Goal: Information Seeking & Learning: Check status

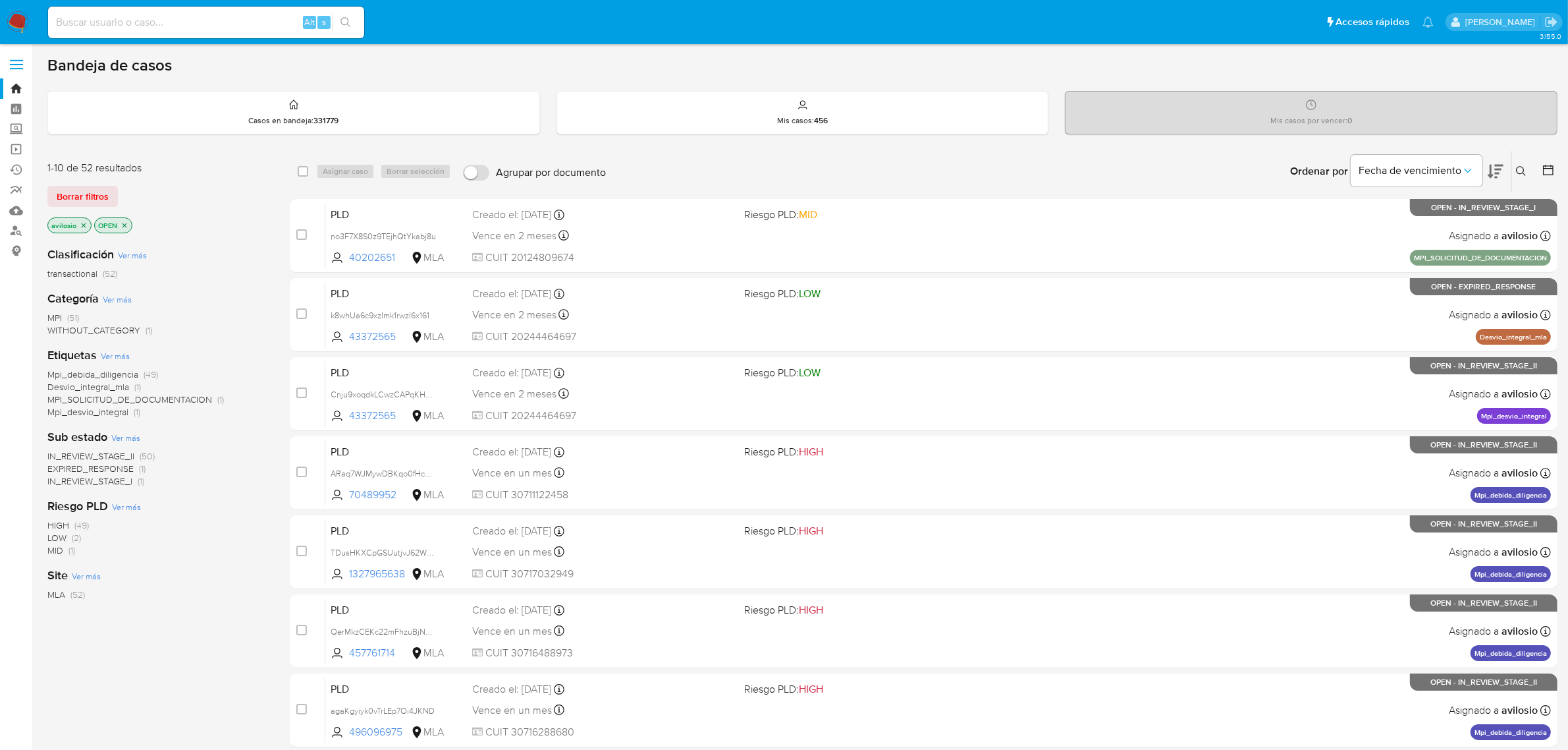
click at [93, 324] on span "WITHOUT_CATEGORY" at bounding box center [93, 330] width 92 height 13
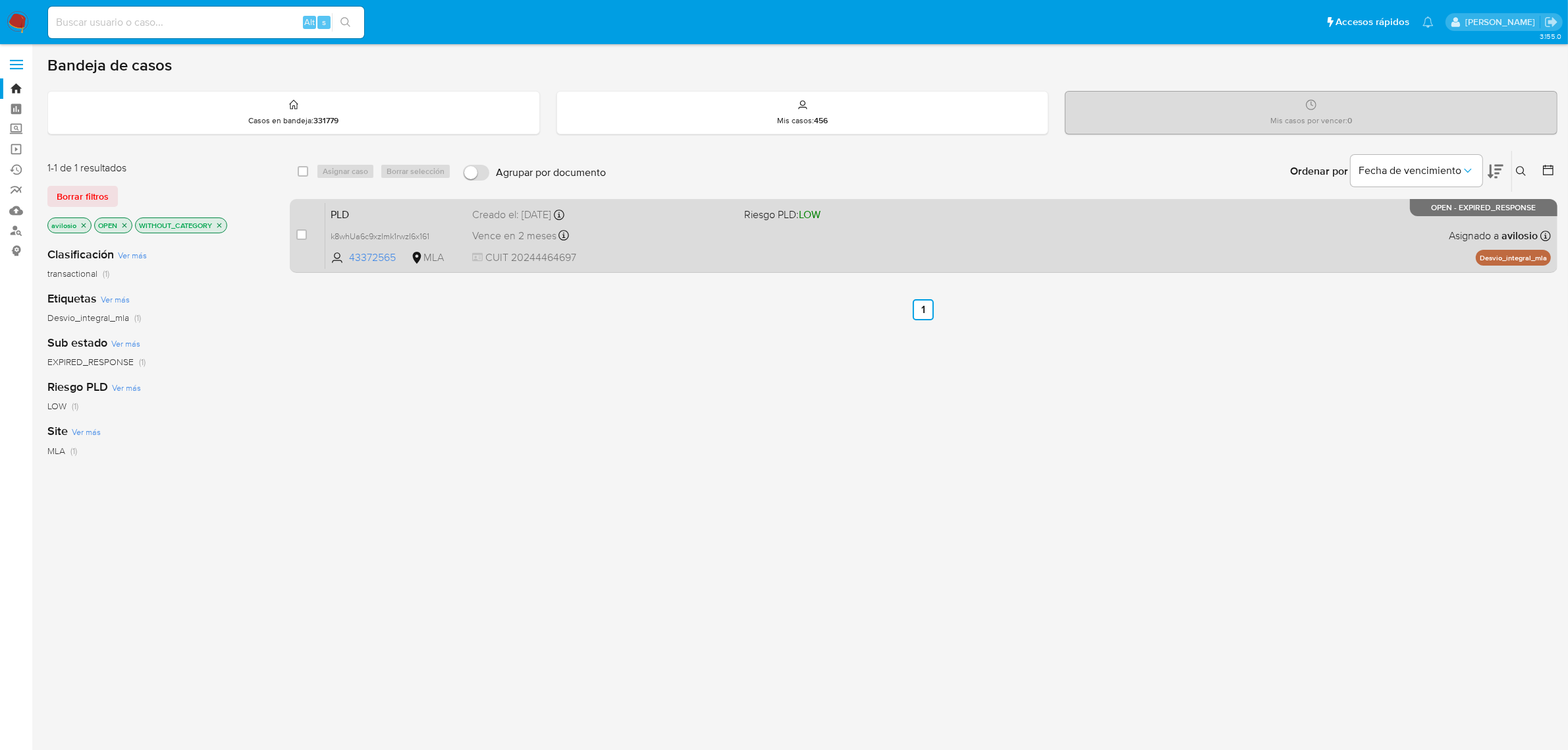
click at [661, 247] on div "PLD k8whUa6c9xzImk1rwzI6x161 43372565 MLA Riesgo PLD: LOW Creado el: 12/08/2025…" at bounding box center [938, 235] width 1225 height 67
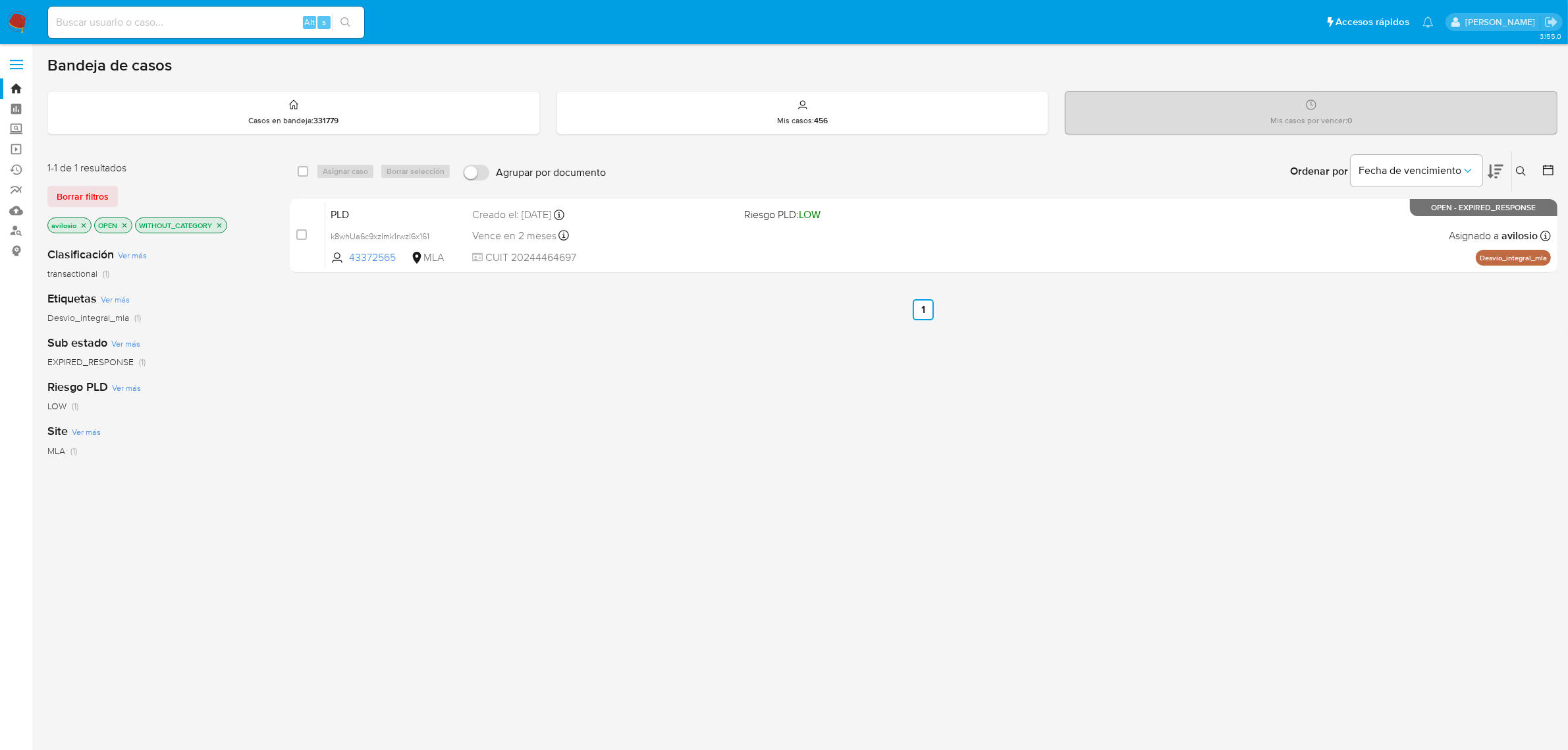
click at [222, 226] on icon "close-filter" at bounding box center [220, 225] width 4 height 4
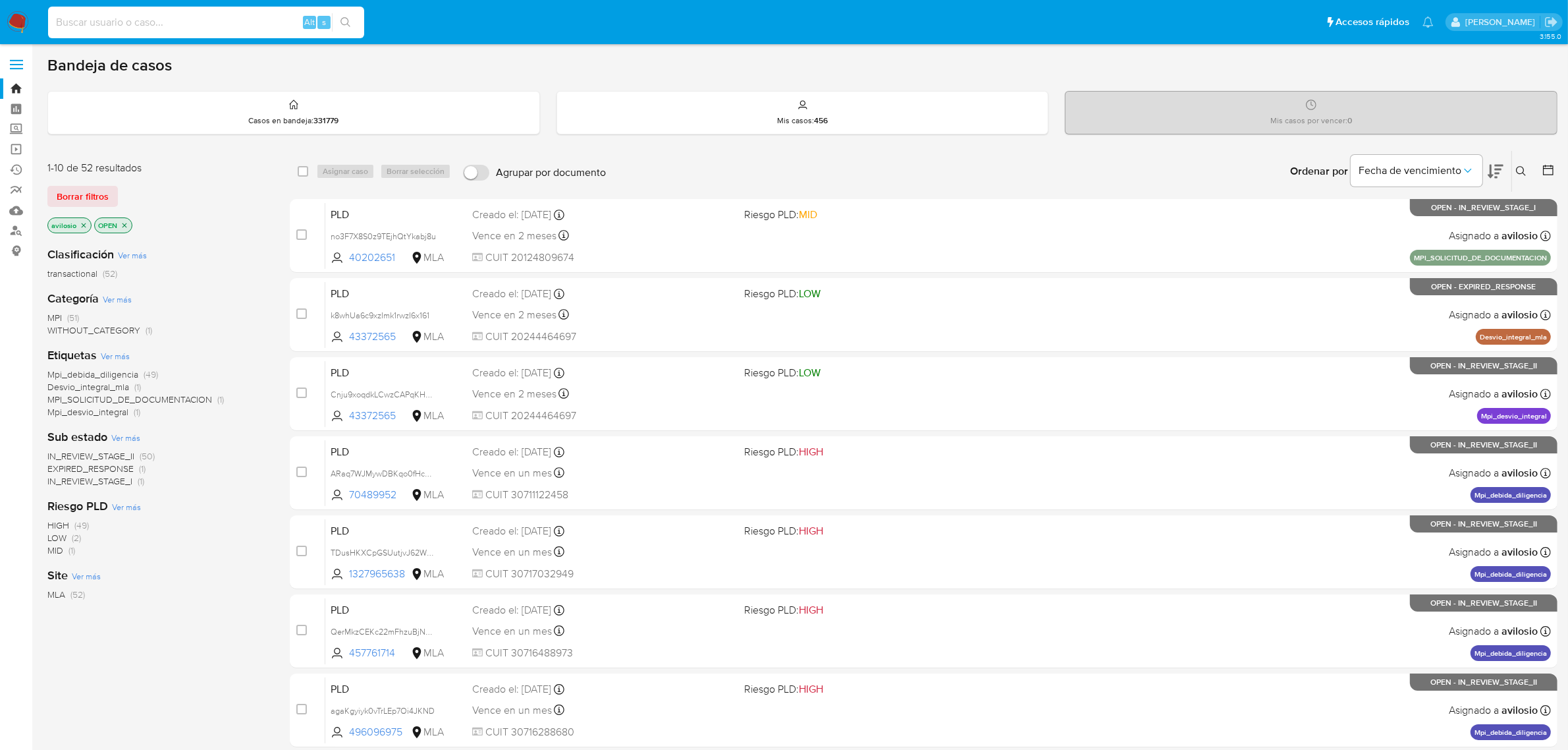
click at [216, 19] on input at bounding box center [206, 22] width 316 height 17
paste input "1083518072"
type input "1083518072"
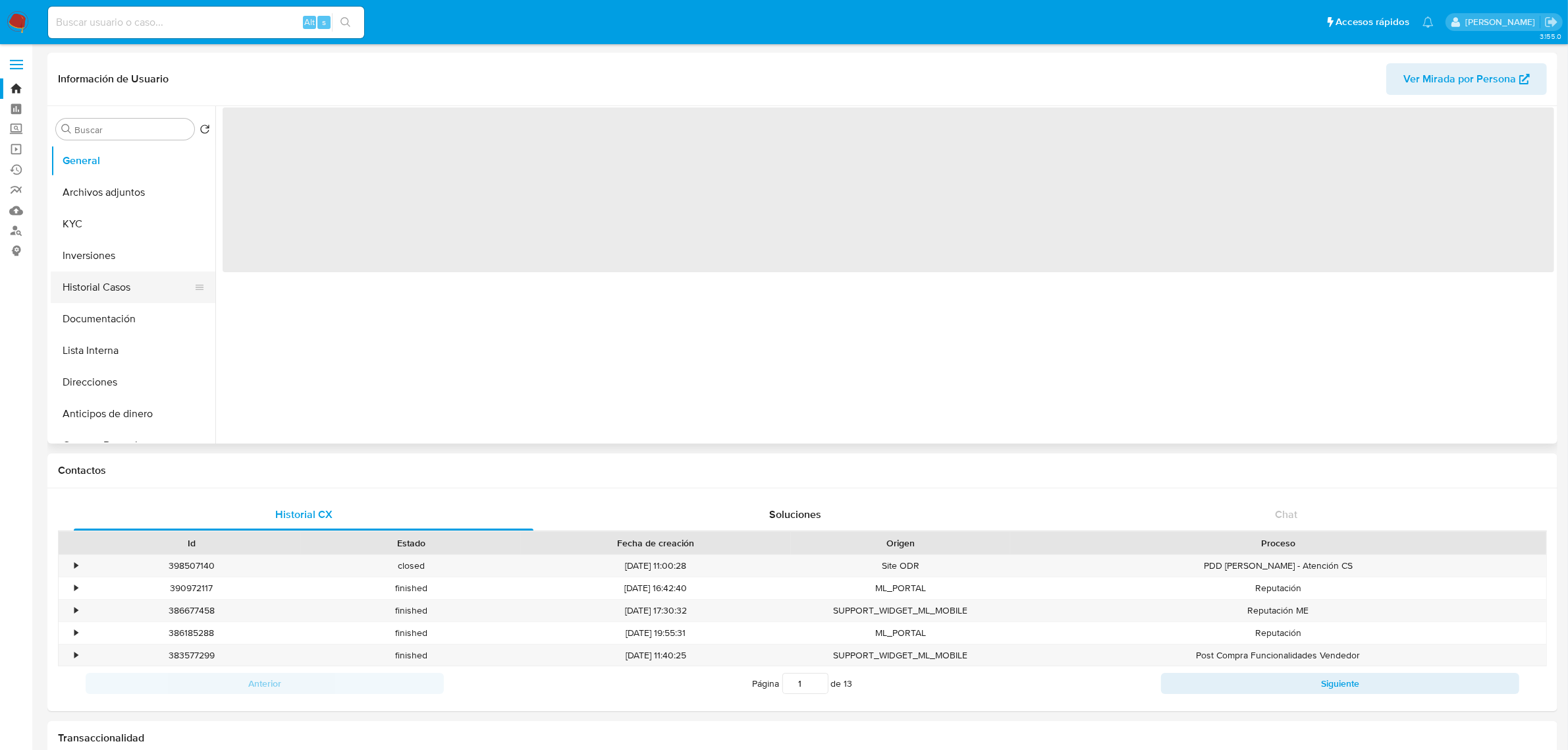
click at [122, 277] on button "Historial Casos" at bounding box center [128, 287] width 154 height 32
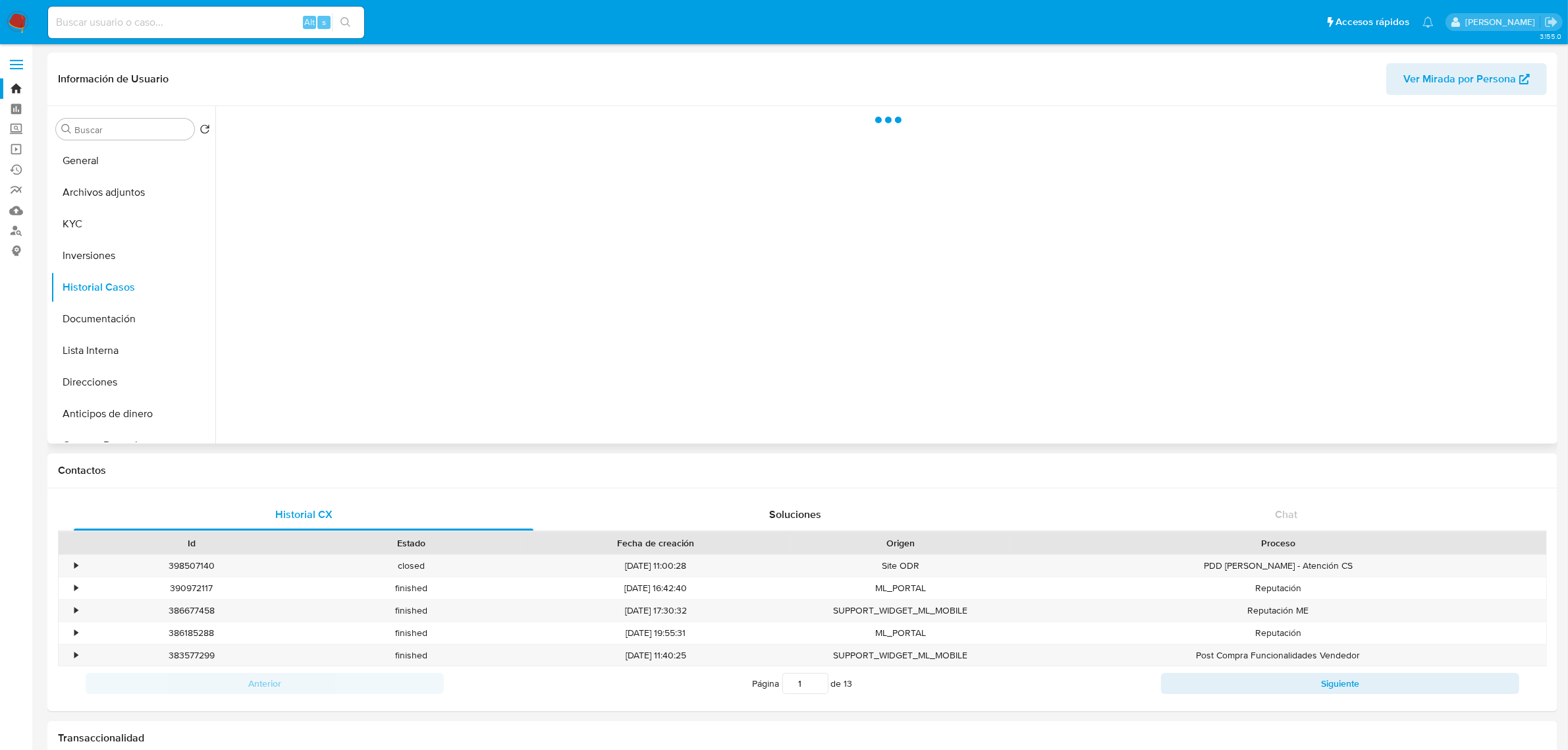
select select "10"
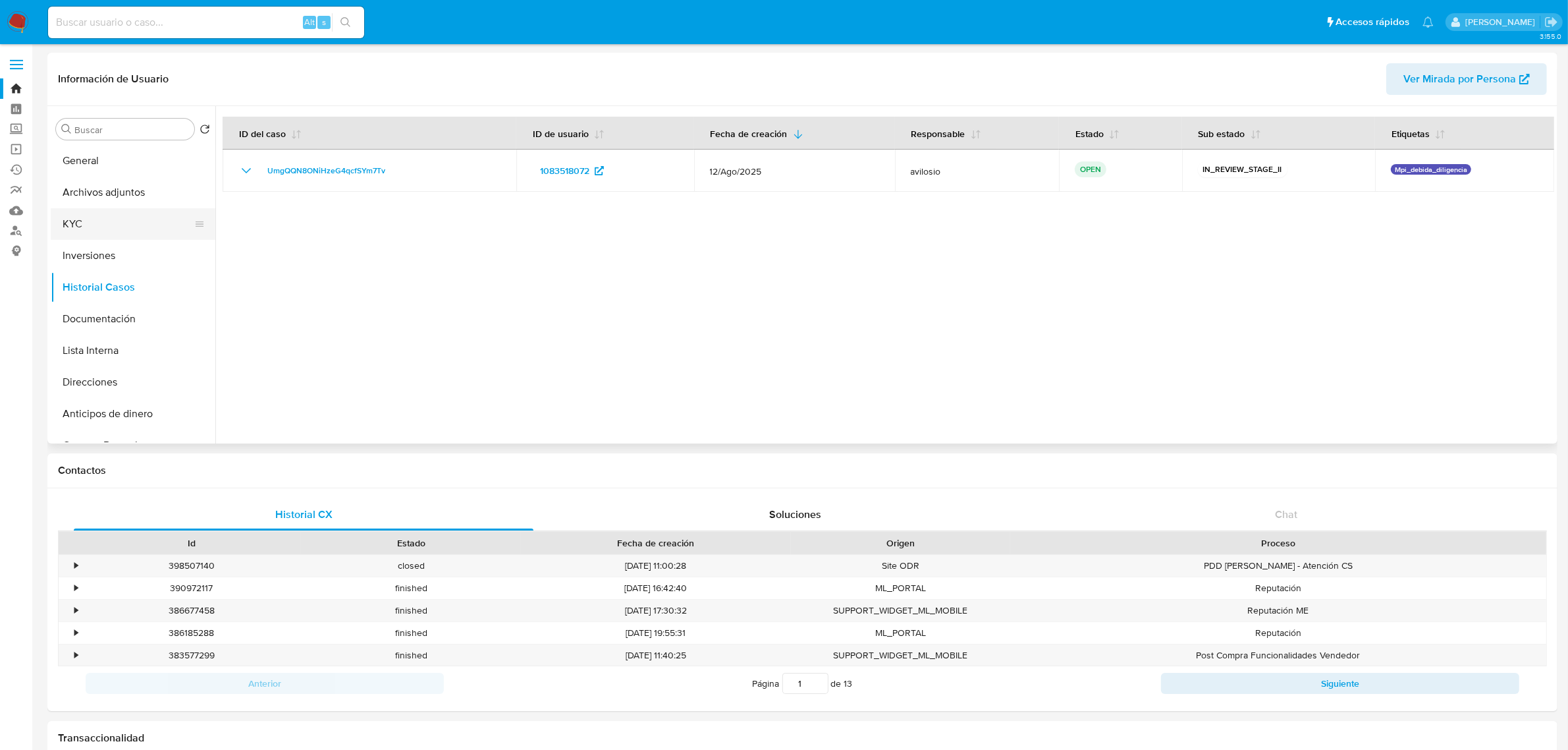
click at [104, 219] on button "KYC" at bounding box center [128, 224] width 154 height 32
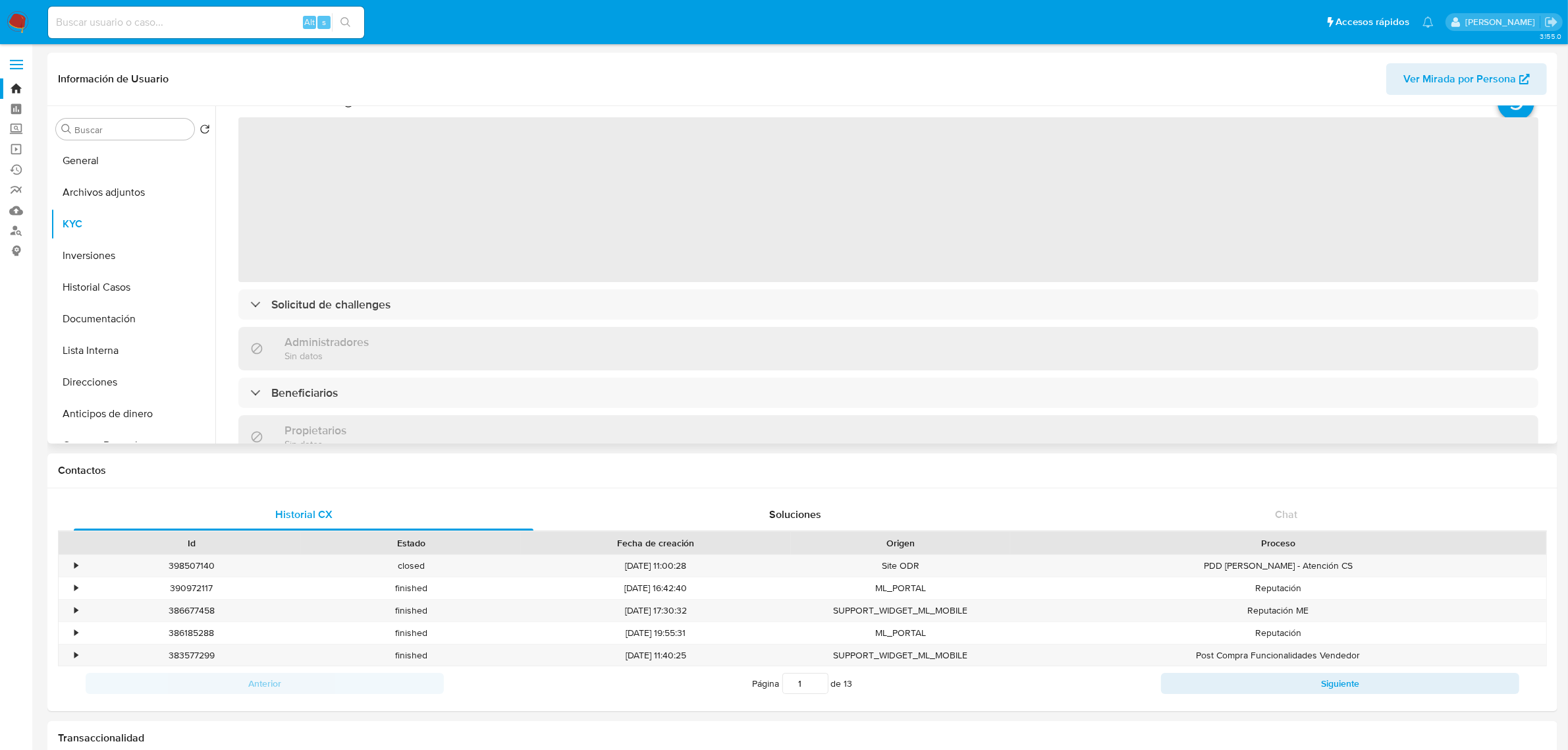
scroll to position [82, 0]
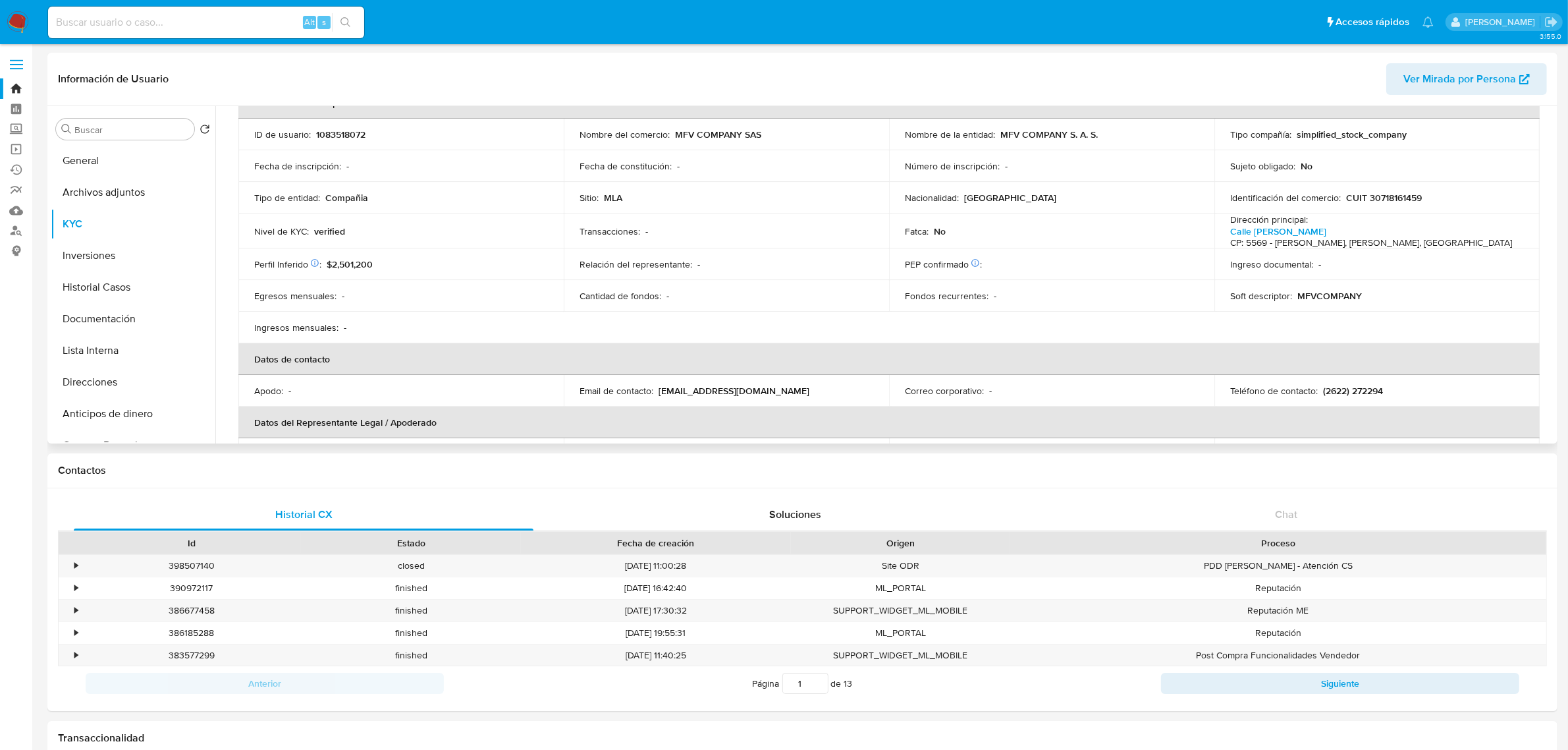
click at [377, 281] on td "Egresos mensuales : -" at bounding box center [401, 295] width 326 height 32
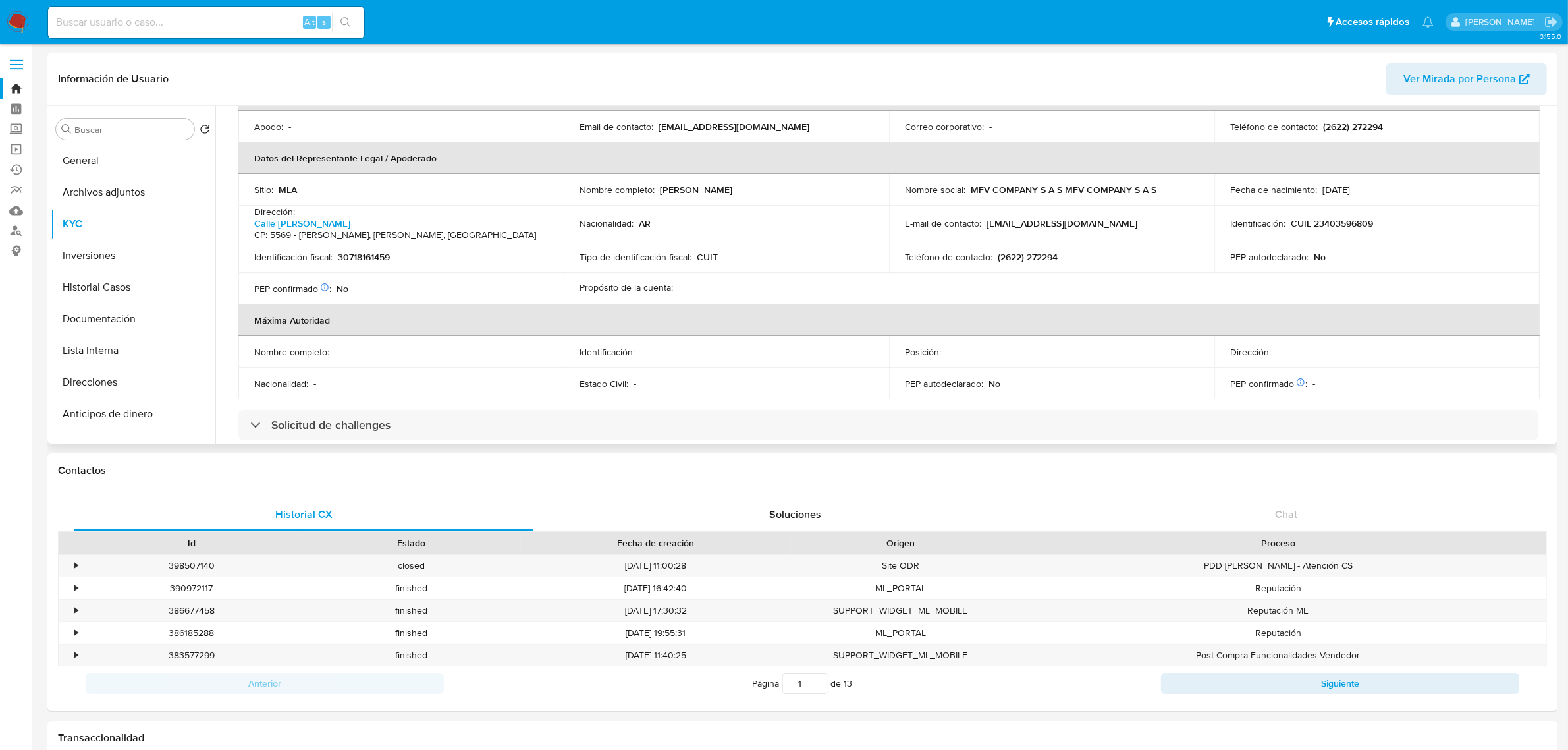
scroll to position [659, 0]
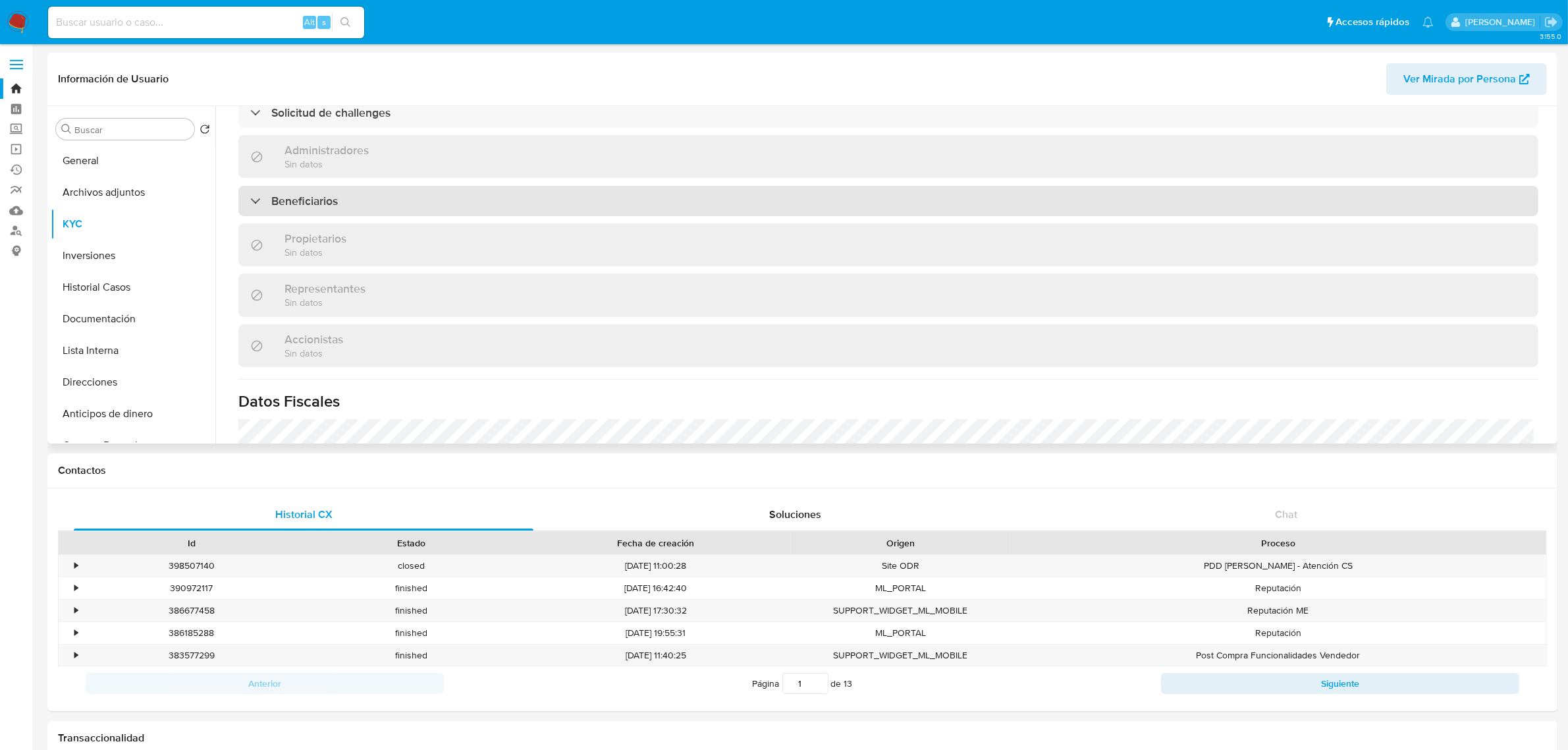
click at [352, 192] on div "Beneficiarios" at bounding box center [888, 201] width 1300 height 30
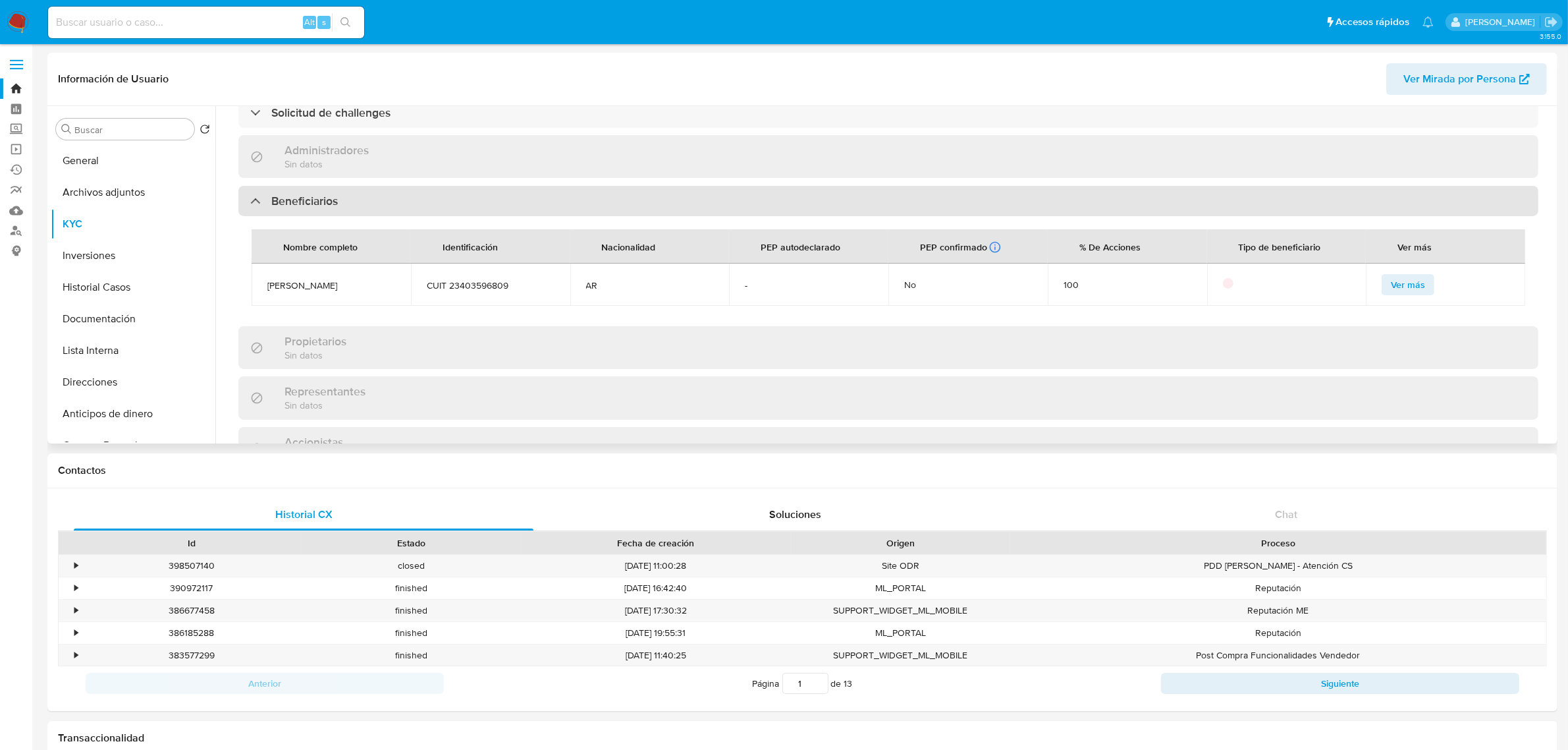
click at [428, 191] on div "Beneficiarios" at bounding box center [888, 201] width 1300 height 30
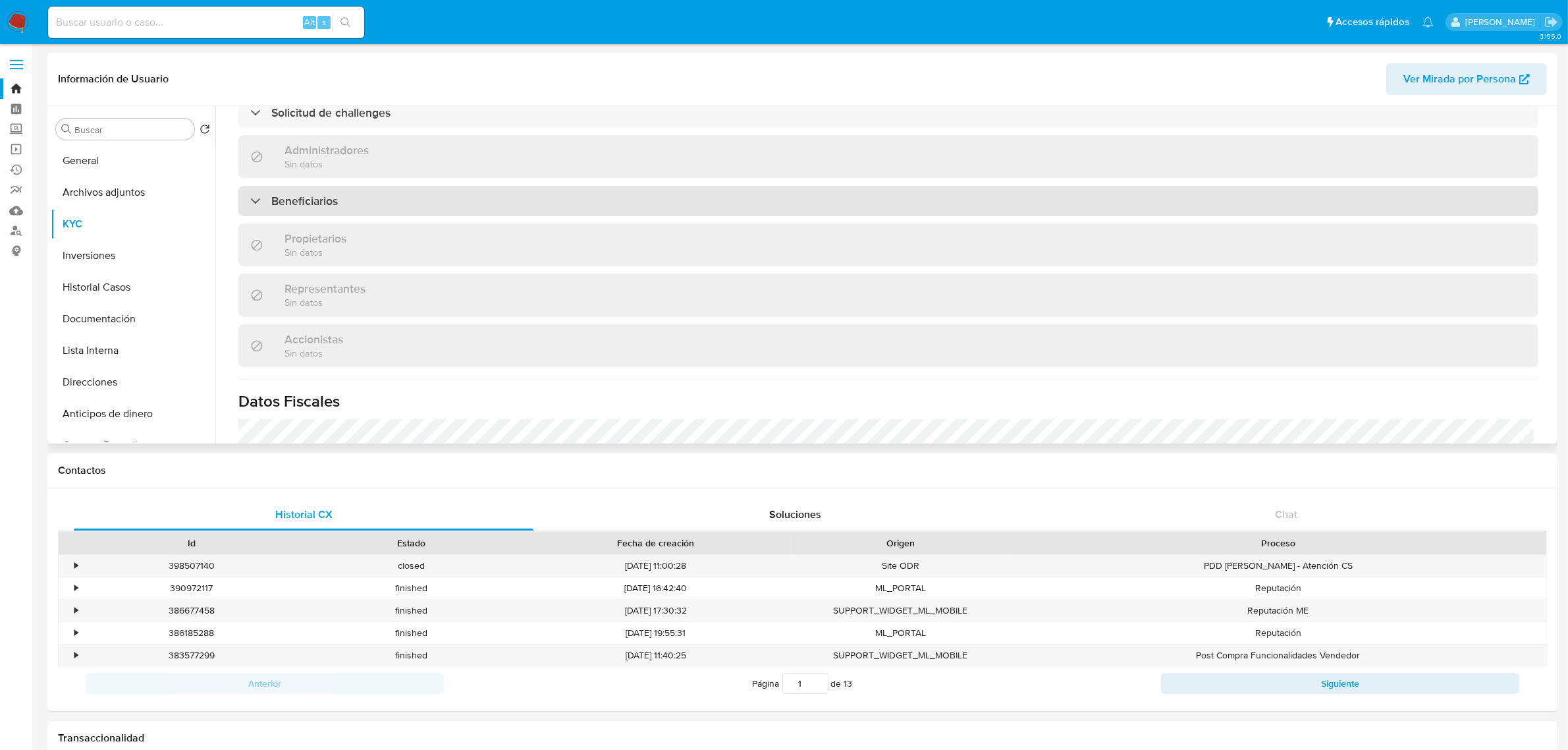
scroll to position [577, 0]
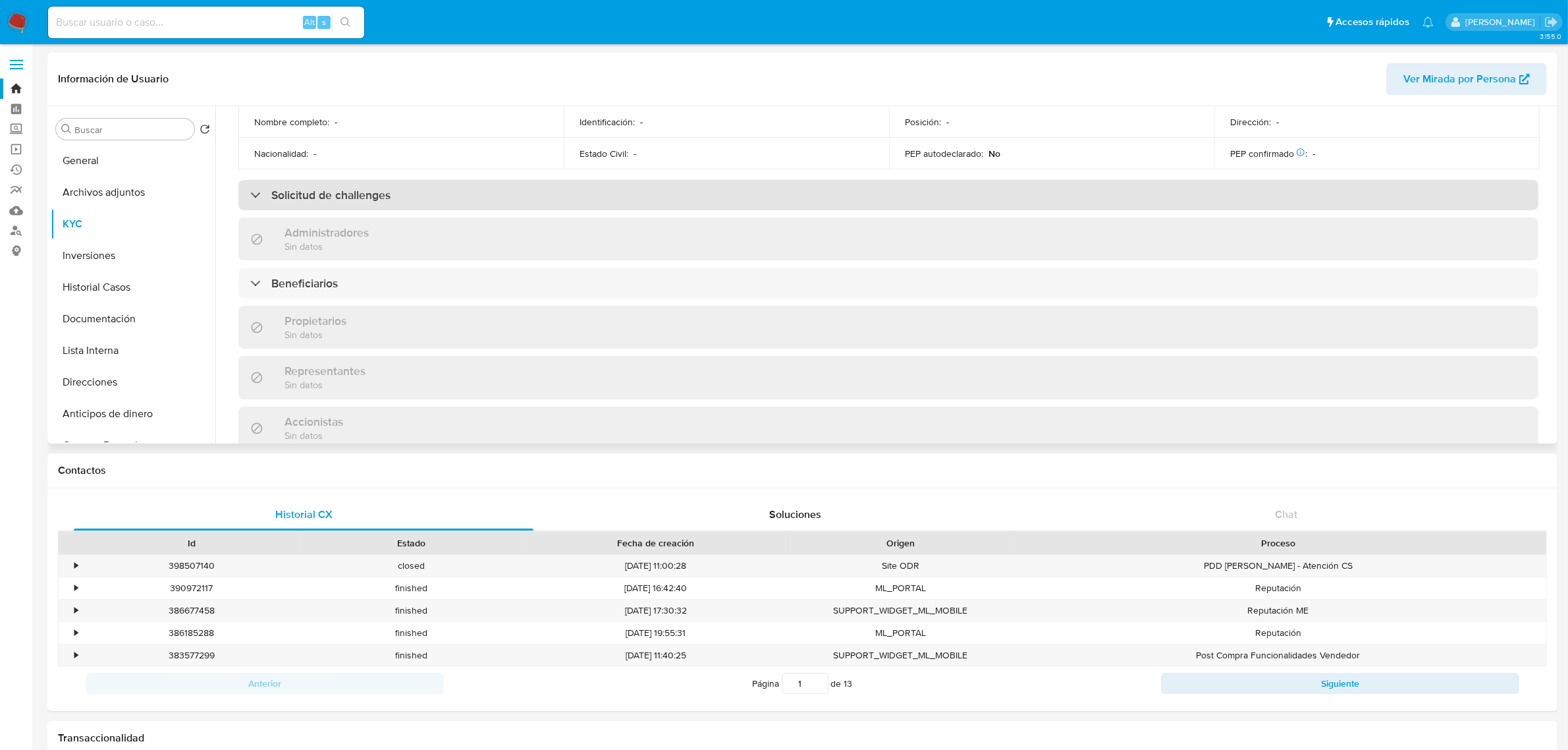
click at [423, 192] on div "Solicitud de challenges" at bounding box center [888, 195] width 1300 height 30
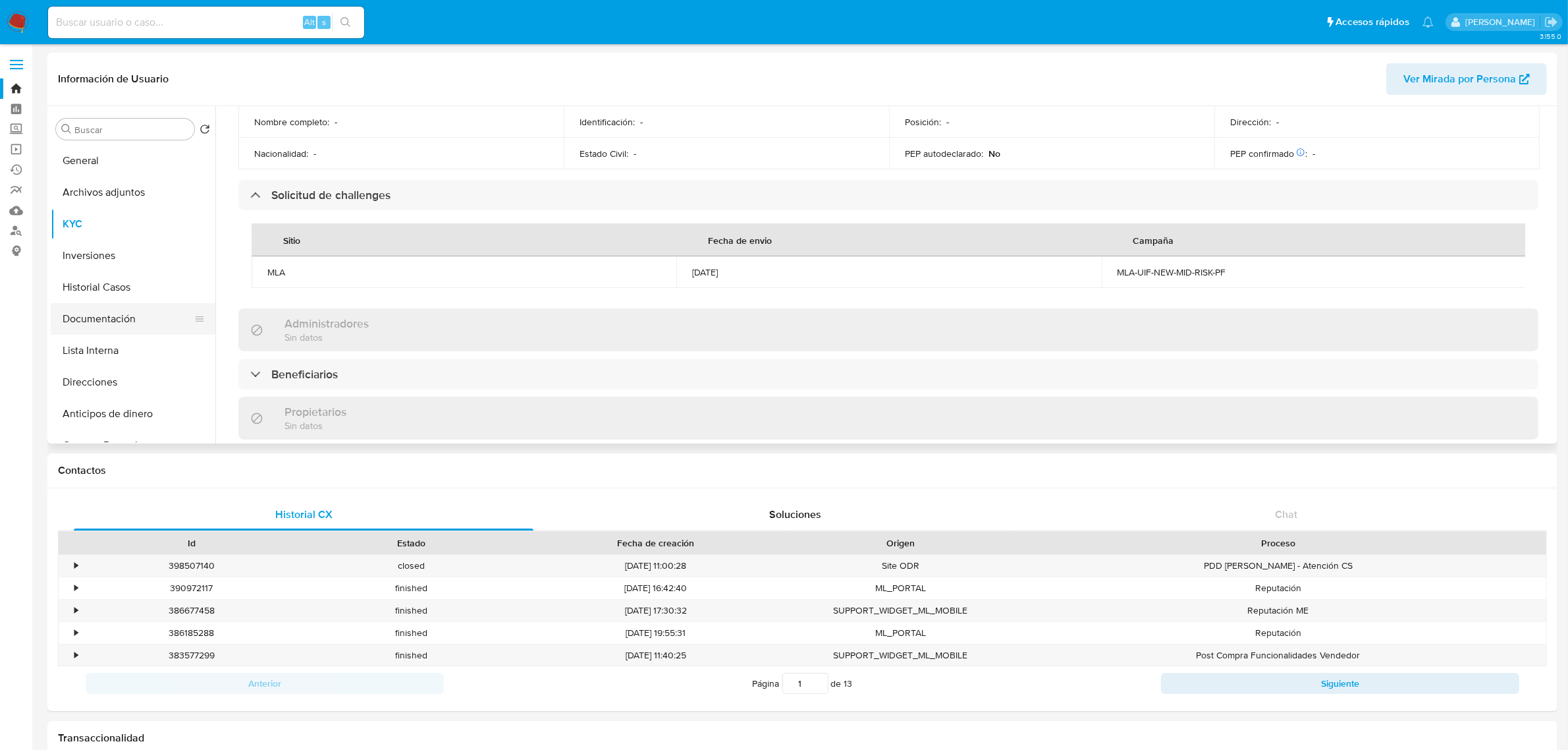
click at [104, 318] on button "Documentación" at bounding box center [128, 318] width 154 height 32
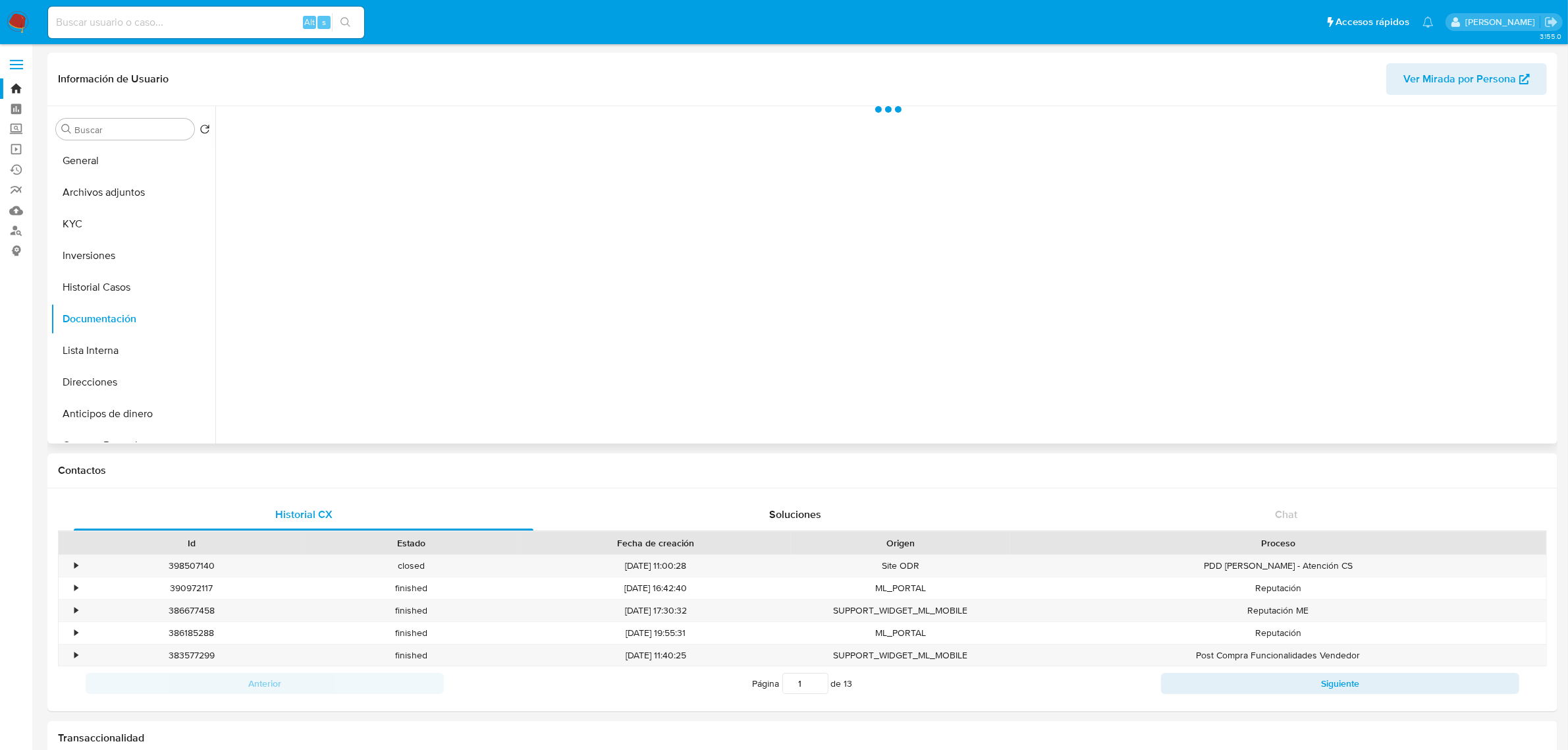
scroll to position [0, 0]
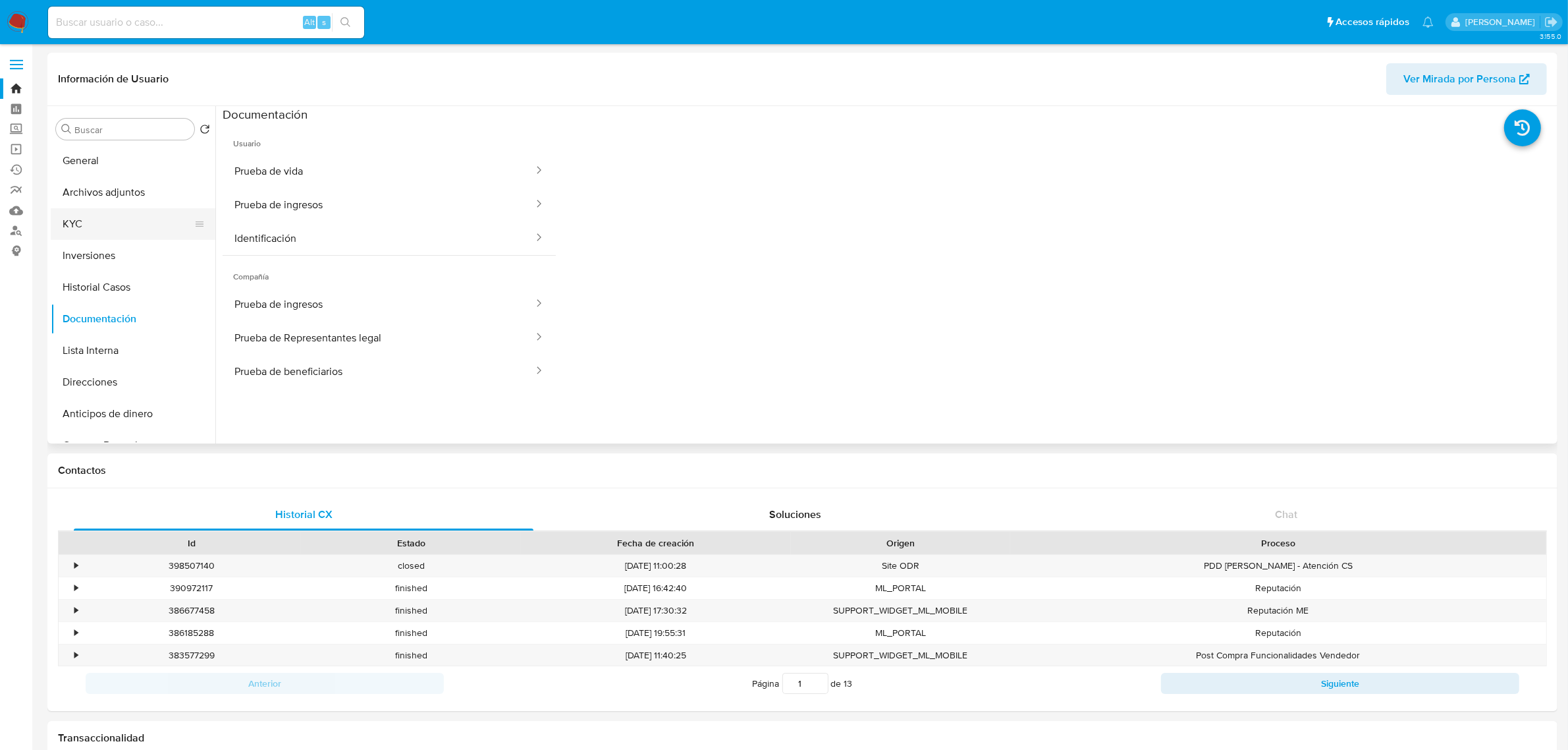
click at [112, 223] on button "KYC" at bounding box center [128, 224] width 154 height 32
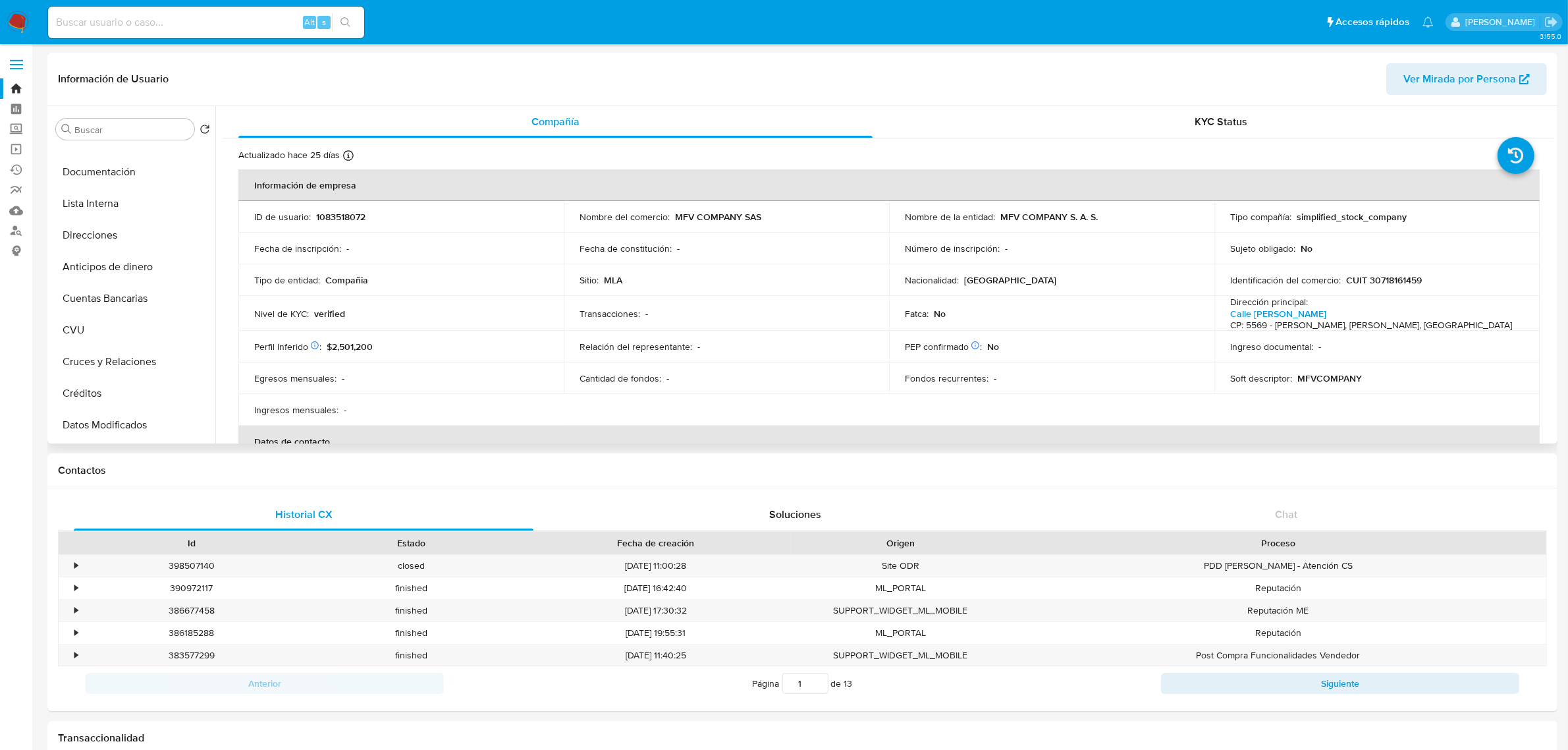
scroll to position [164, 0]
click at [1121, 123] on div "KYC Status" at bounding box center [1221, 121] width 634 height 32
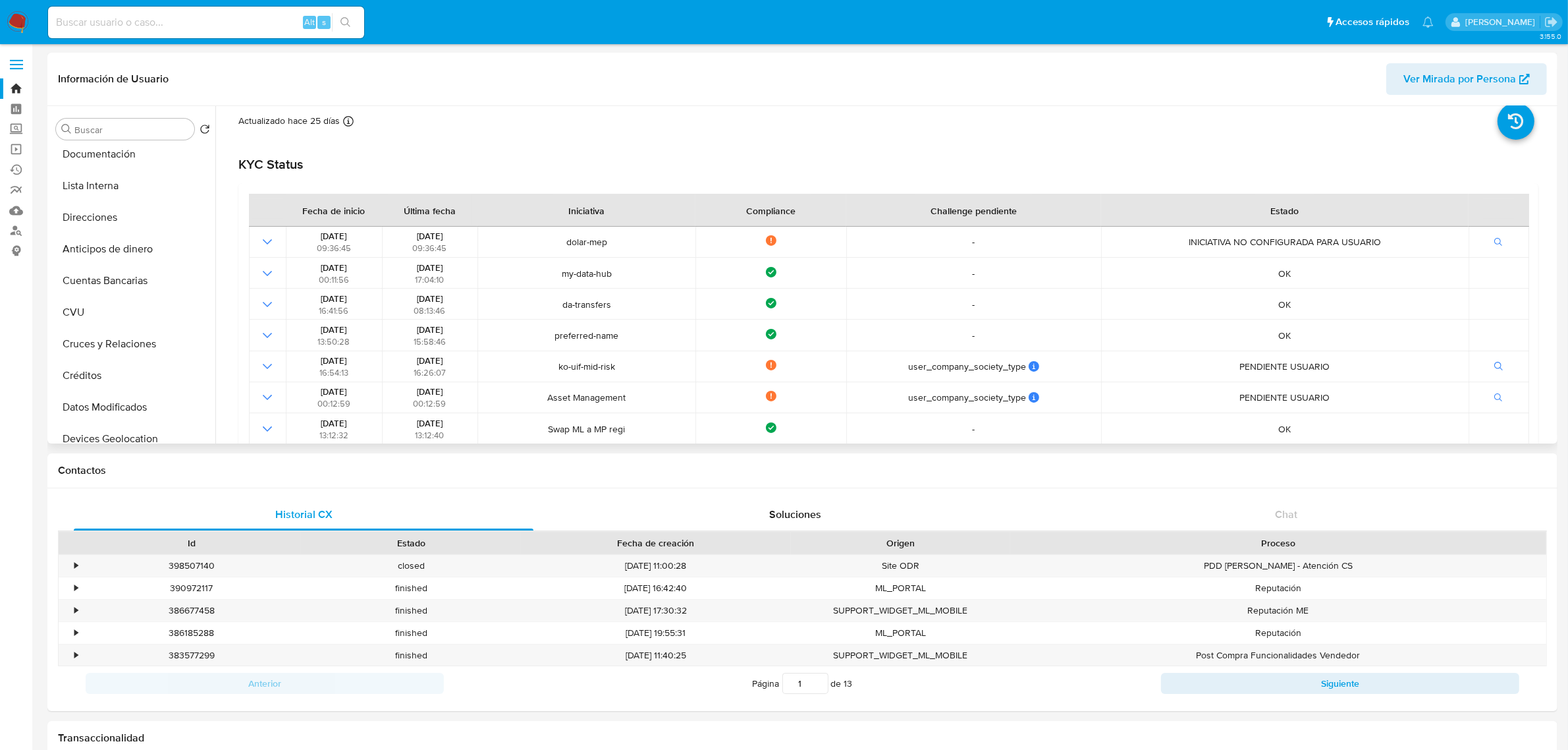
scroll to position [0, 0]
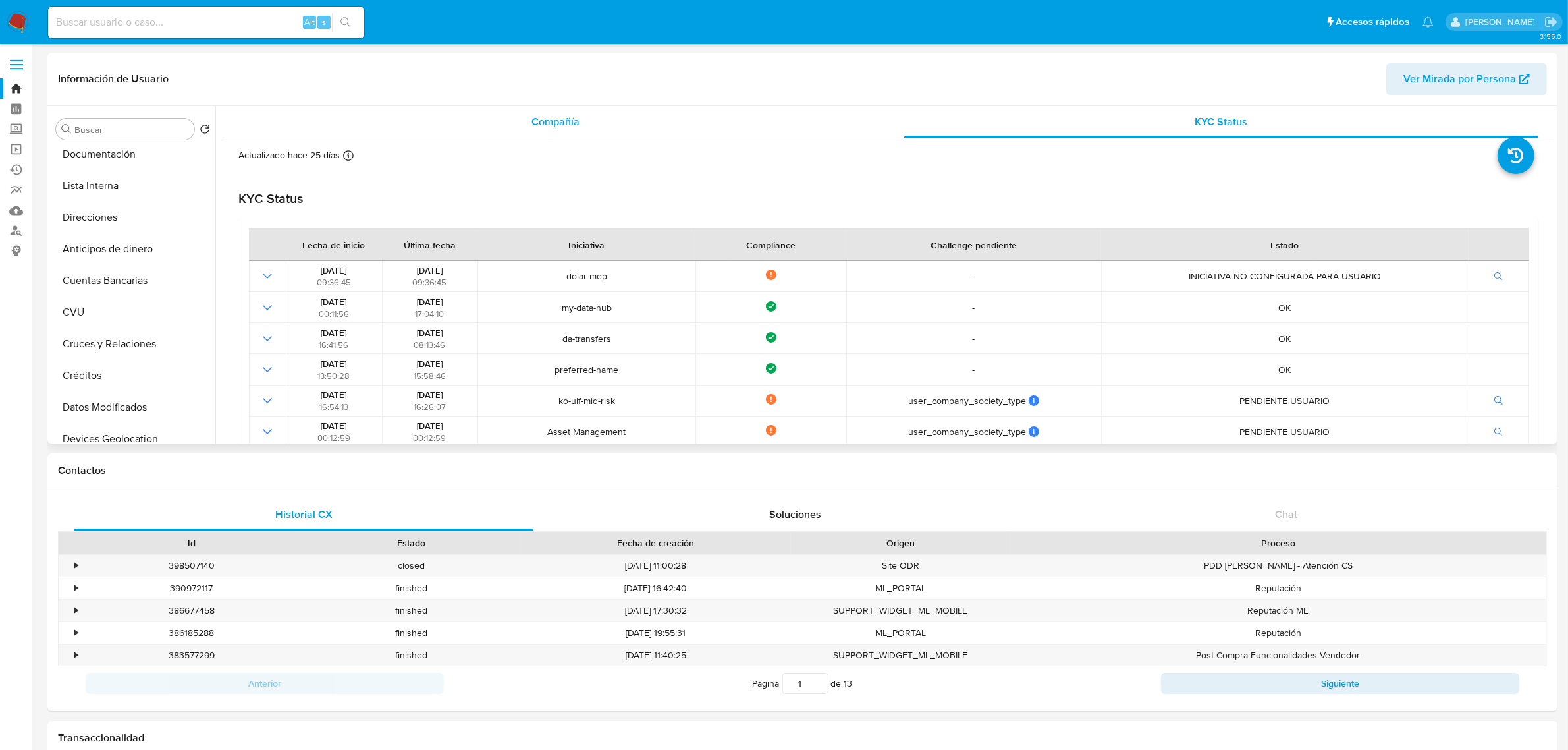
click at [528, 110] on div "Compañía" at bounding box center [555, 121] width 634 height 32
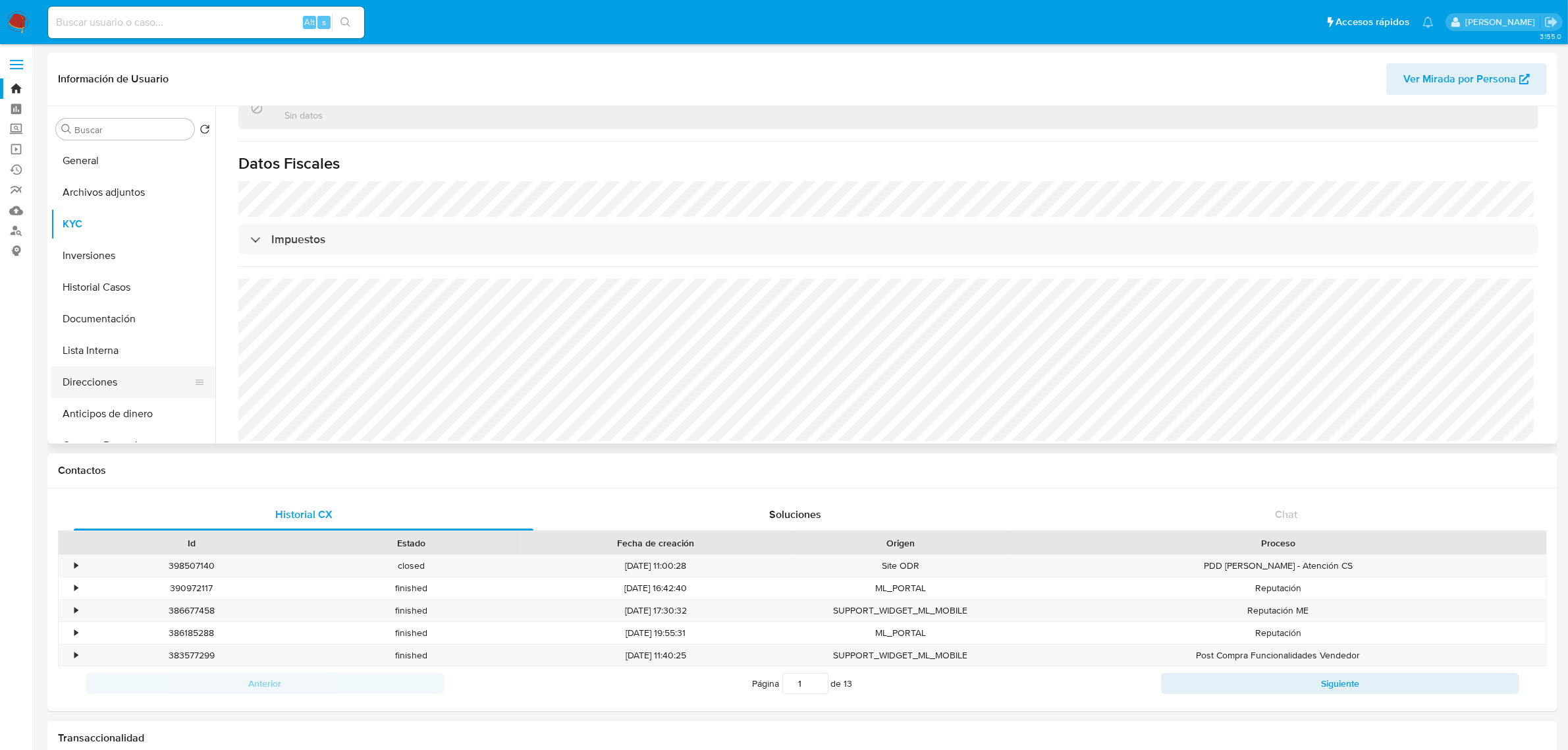
scroll to position [577, 0]
click at [103, 133] on input "Buscar" at bounding box center [132, 130] width 115 height 12
type input "fe"
click at [117, 198] on button "Fecha Compliant" at bounding box center [128, 192] width 154 height 32
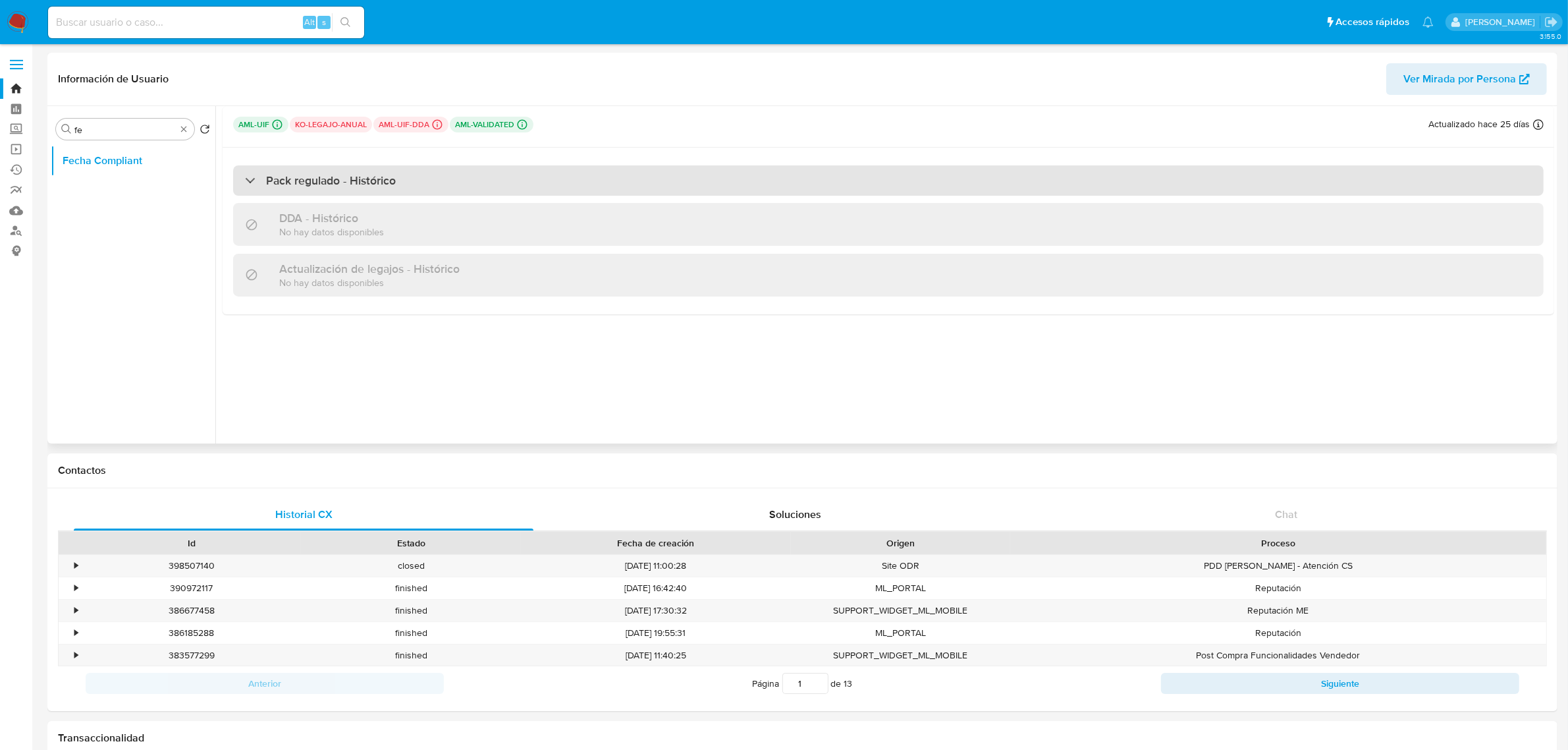
click at [241, 179] on div "Pack regulado - Histórico" at bounding box center [888, 180] width 1310 height 30
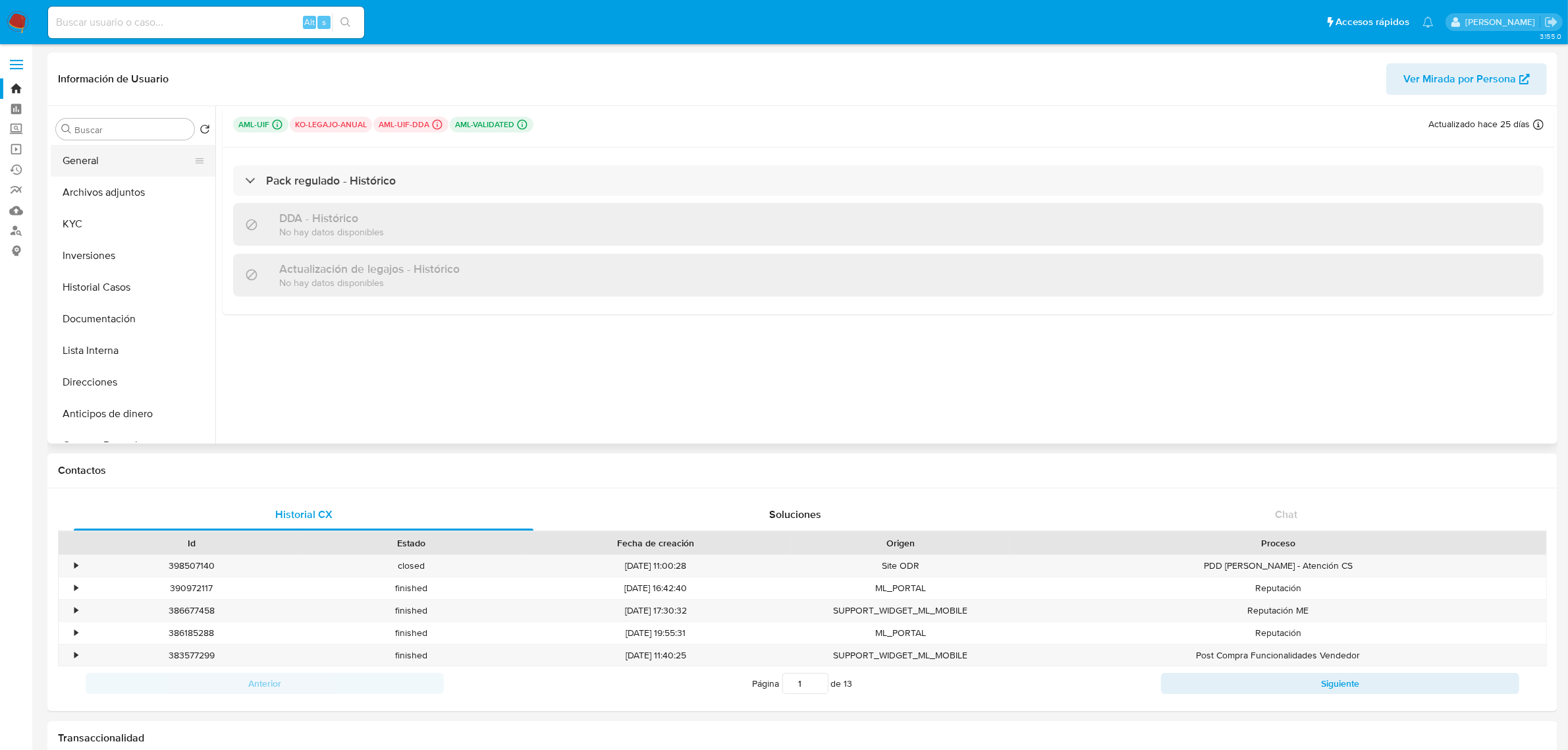
click at [98, 166] on button "General" at bounding box center [128, 161] width 154 height 32
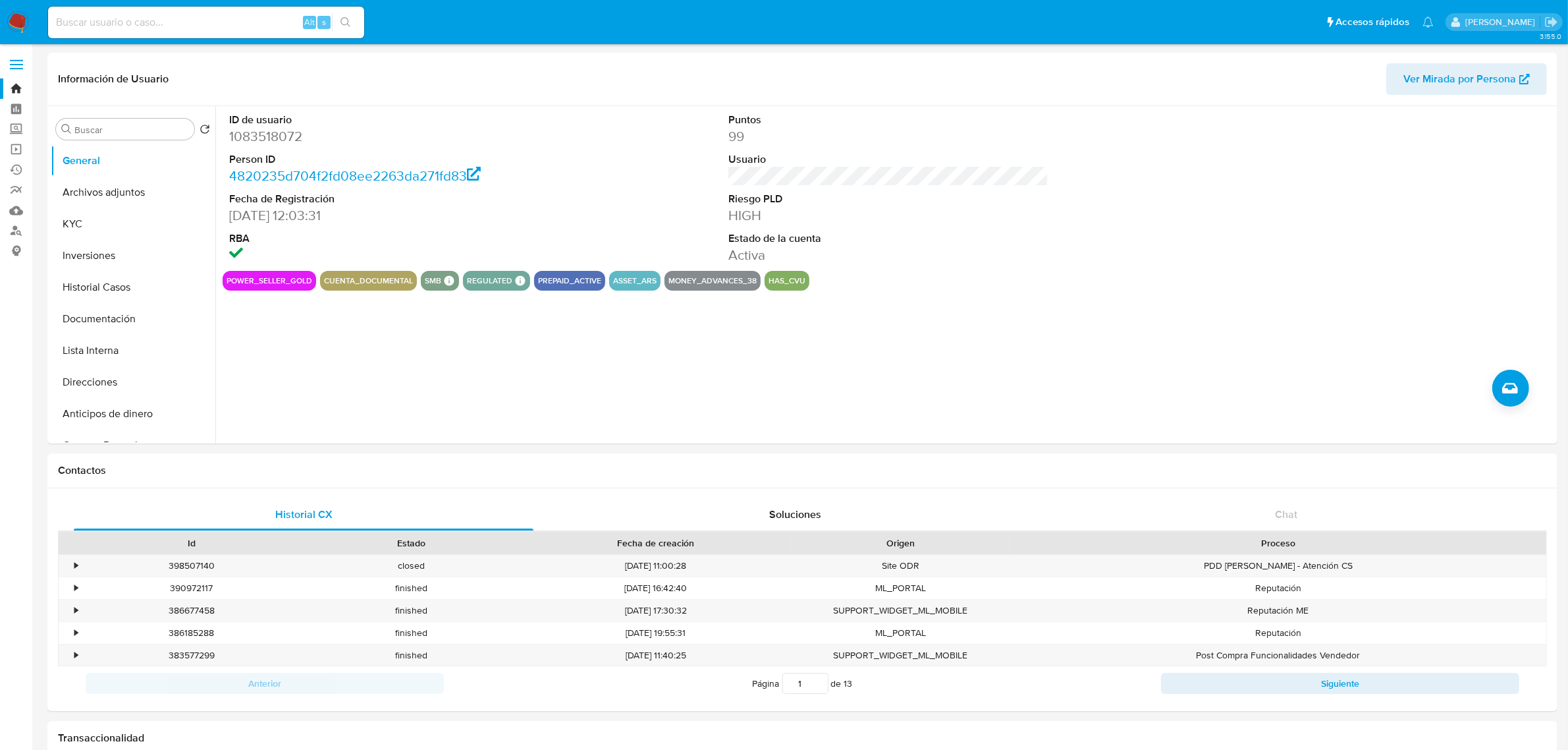
drag, startPoint x: 229, startPoint y: 43, endPoint x: 229, endPoint y: 32, distance: 11.0
click at [229, 39] on nav "Pausado Ver notificaciones Alt s Accesos rápidos Presiona las siguientes teclas…" at bounding box center [784, 22] width 1568 height 44
click at [229, 31] on div "Alt s" at bounding box center [206, 22] width 316 height 32
click at [234, 23] on input at bounding box center [206, 22] width 316 height 17
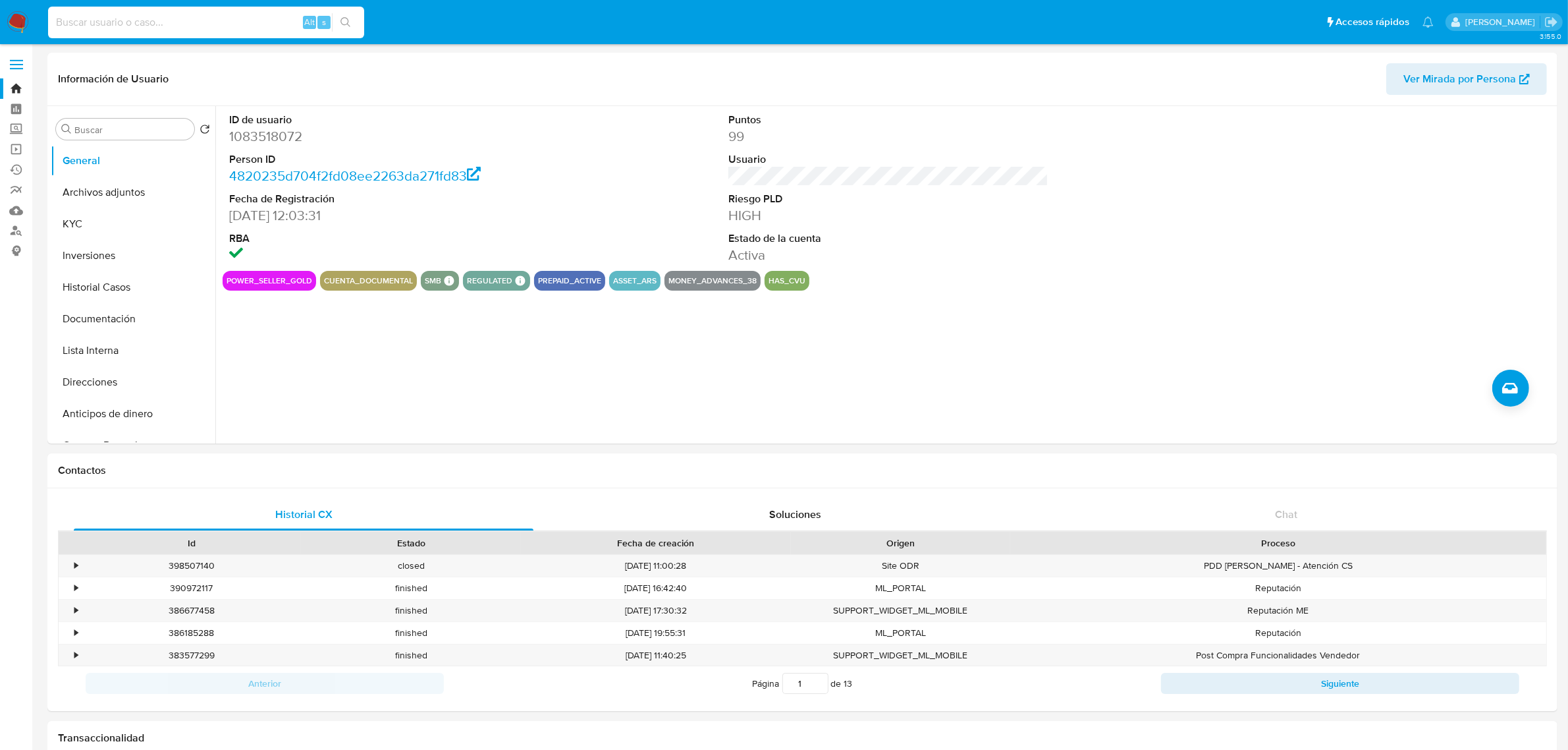
click at [234, 23] on input at bounding box center [206, 22] width 316 height 17
paste input "17269007"
type input "17269007"
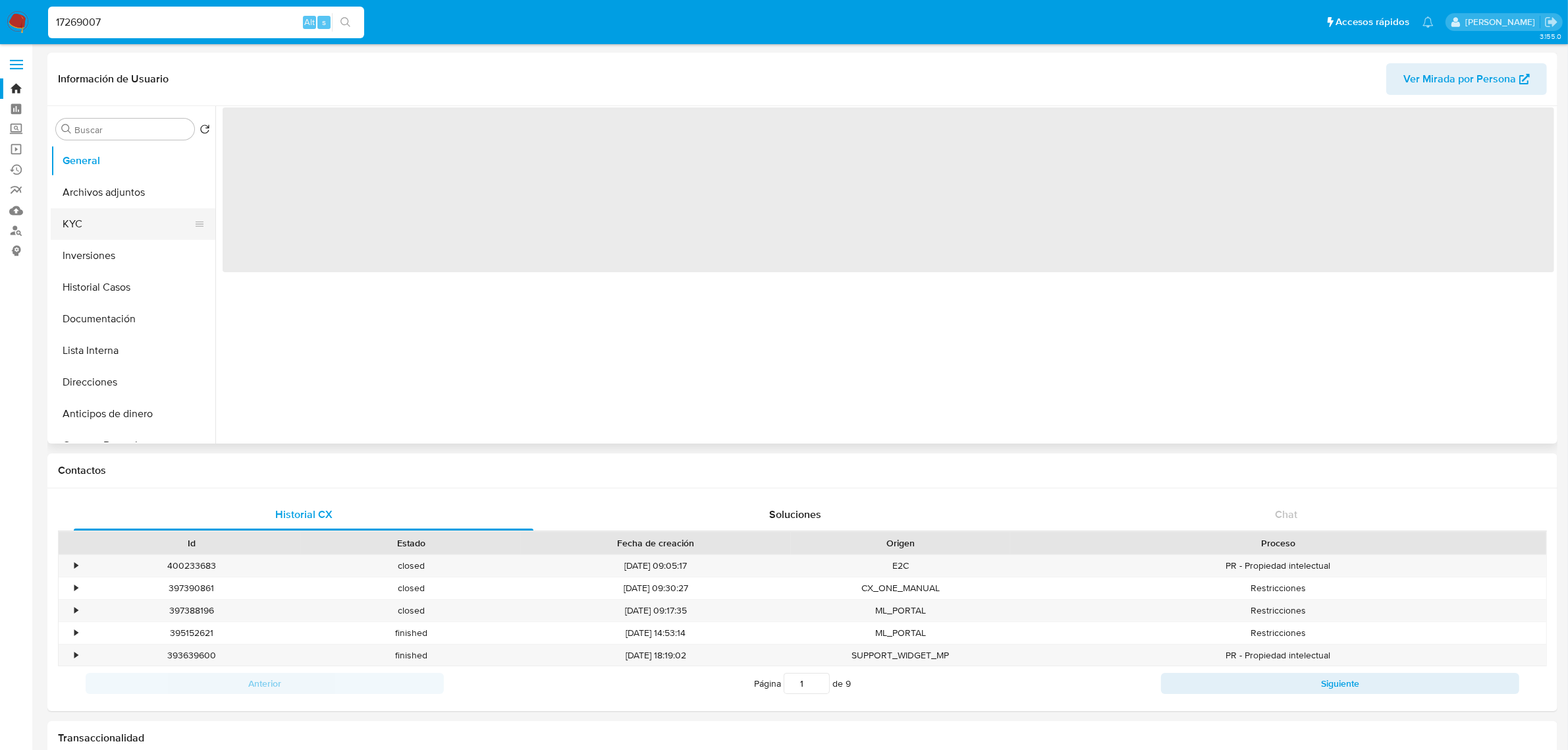
click at [87, 230] on button "KYC" at bounding box center [128, 224] width 154 height 32
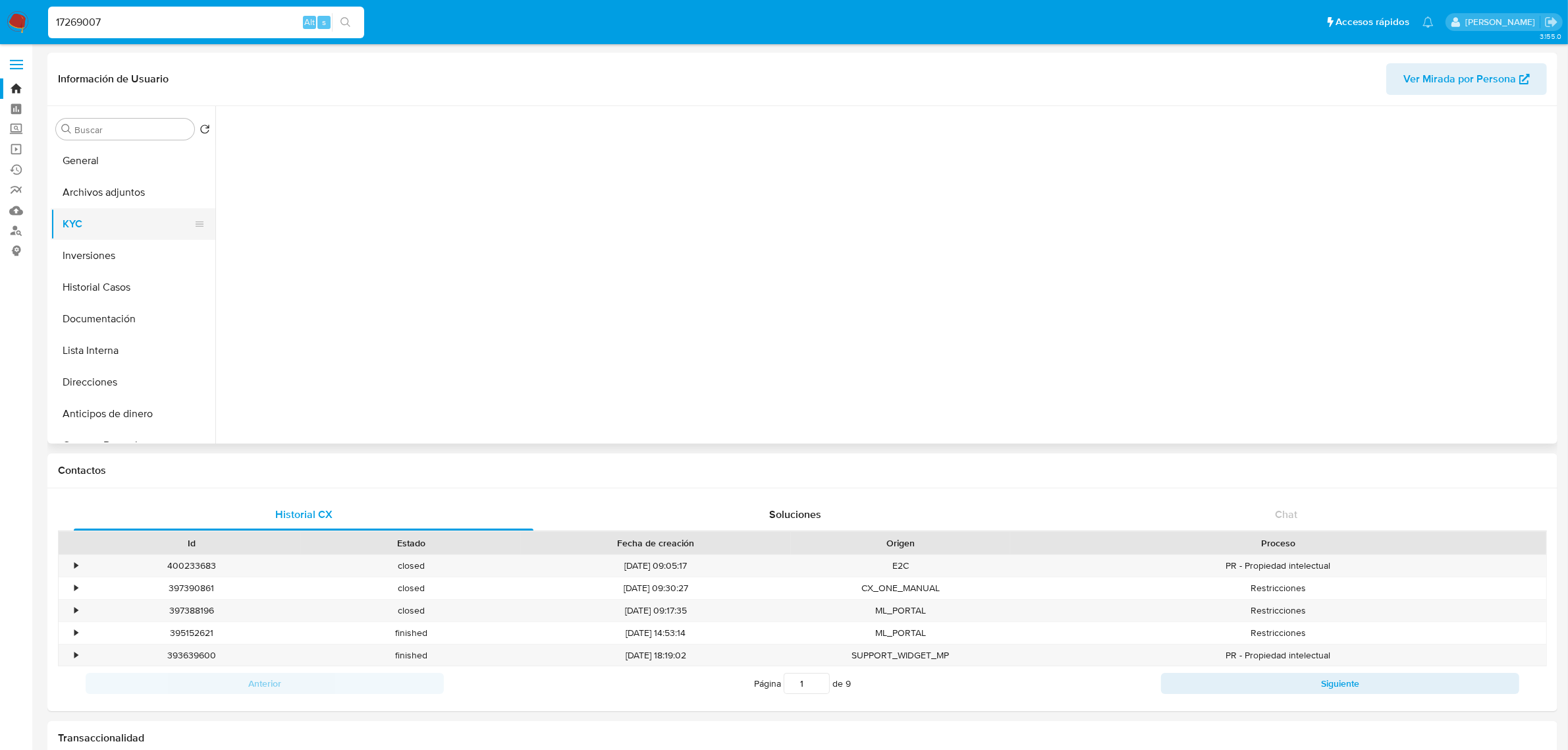
select select "10"
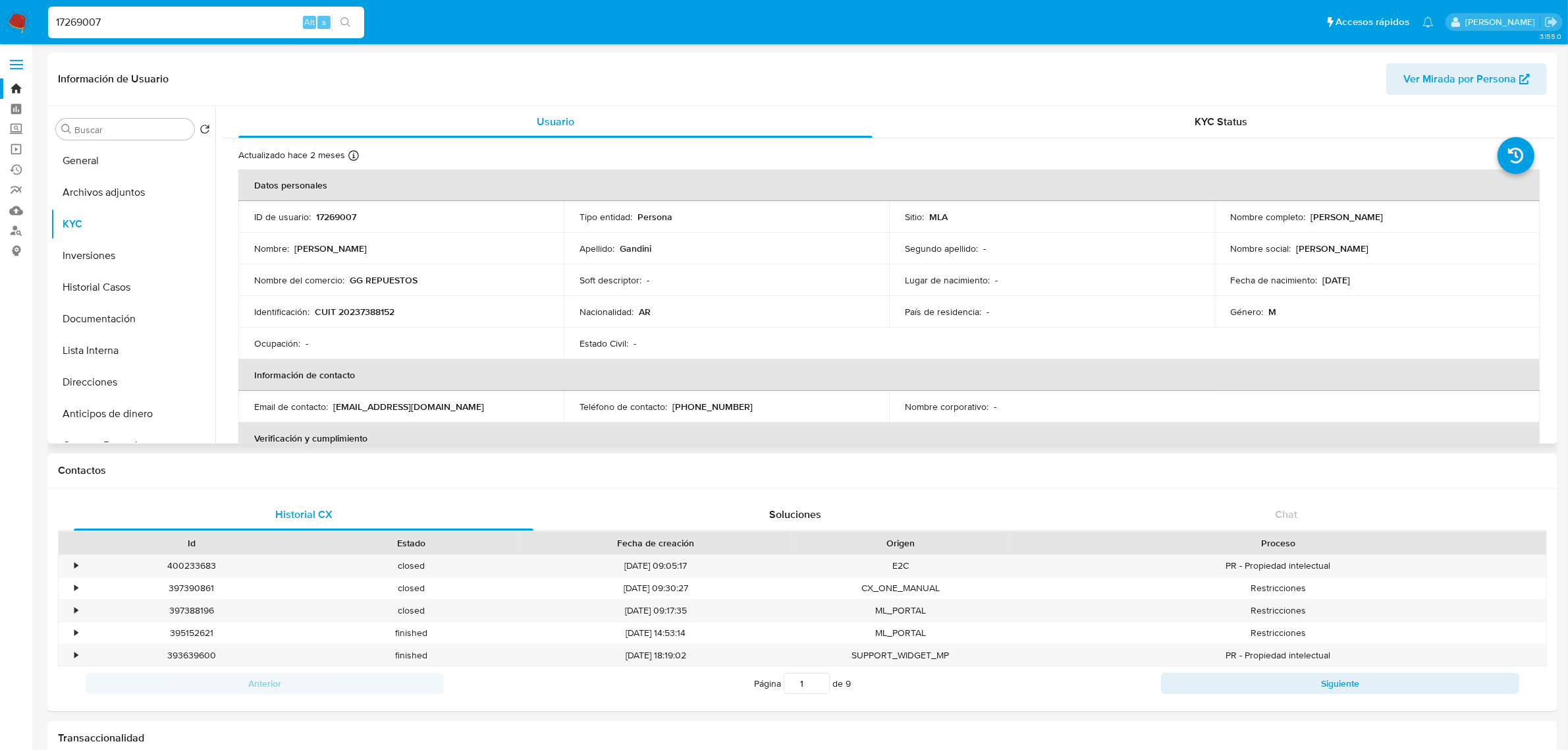
click at [320, 364] on div "Actualizado hace 2 meses Creado: 13/03/2020 17:04:28 Actualizado: 05/07/2025 09…" at bounding box center [888, 637] width 1331 height 998
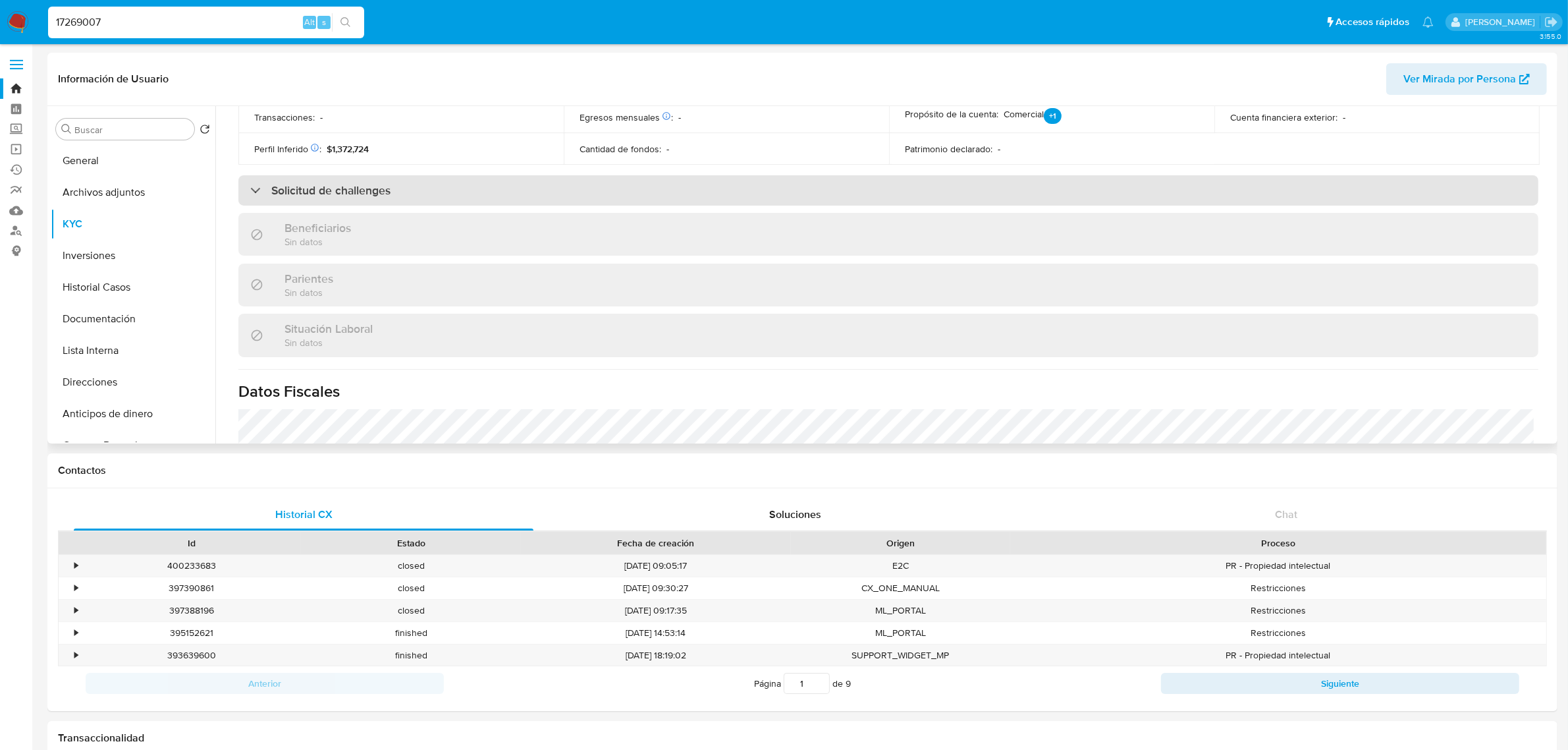
scroll to position [412, 0]
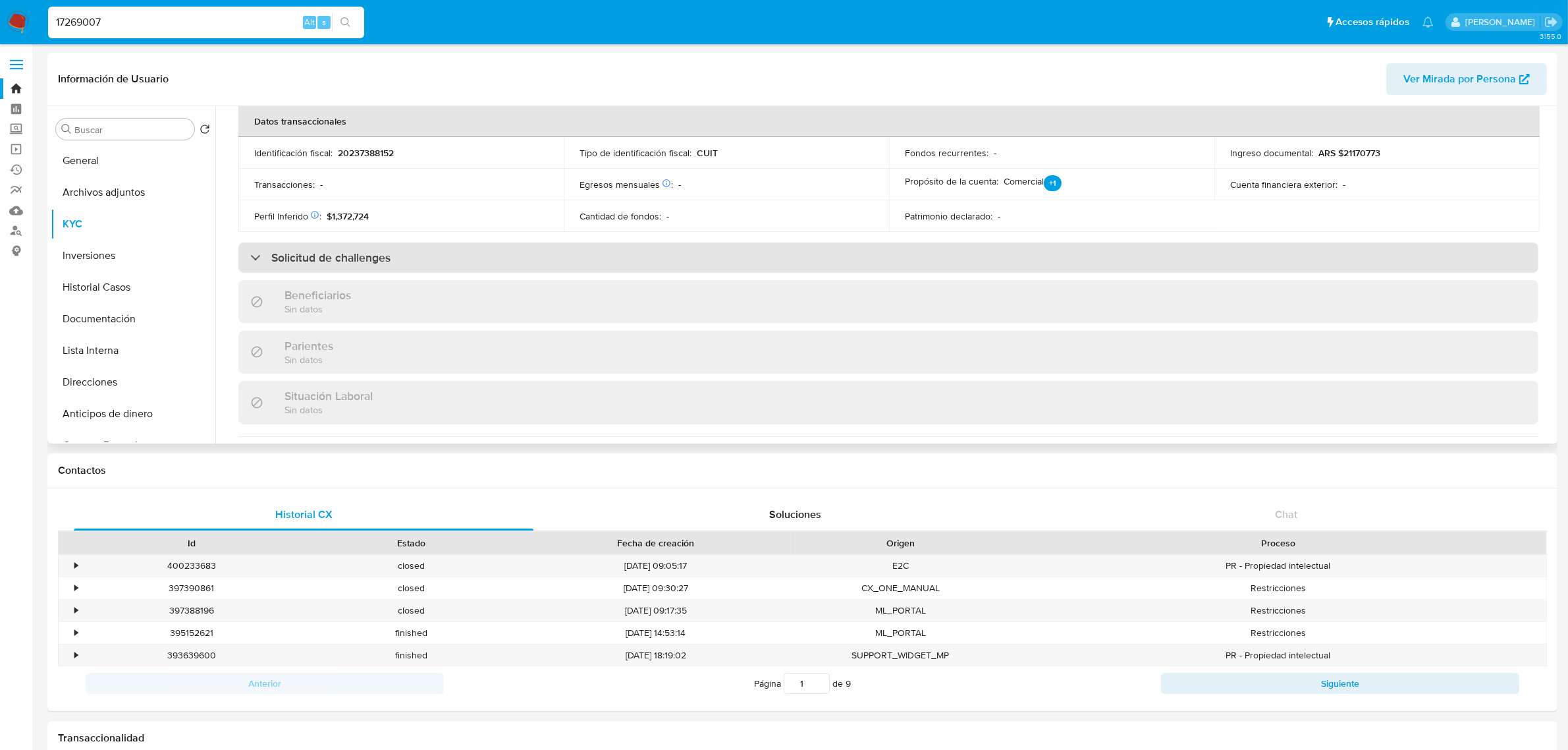
drag, startPoint x: 353, startPoint y: 278, endPoint x: 363, endPoint y: 267, distance: 14.9
click at [356, 275] on div "Actualizado hace 2 meses Creado: 13/03/2020 17:04:28 Actualizado: 05/07/2025 09…" at bounding box center [888, 226] width 1331 height 998
drag, startPoint x: 363, startPoint y: 267, endPoint x: 371, endPoint y: 267, distance: 8.0
click at [363, 267] on div "Solicitud de challenges" at bounding box center [888, 257] width 1300 height 30
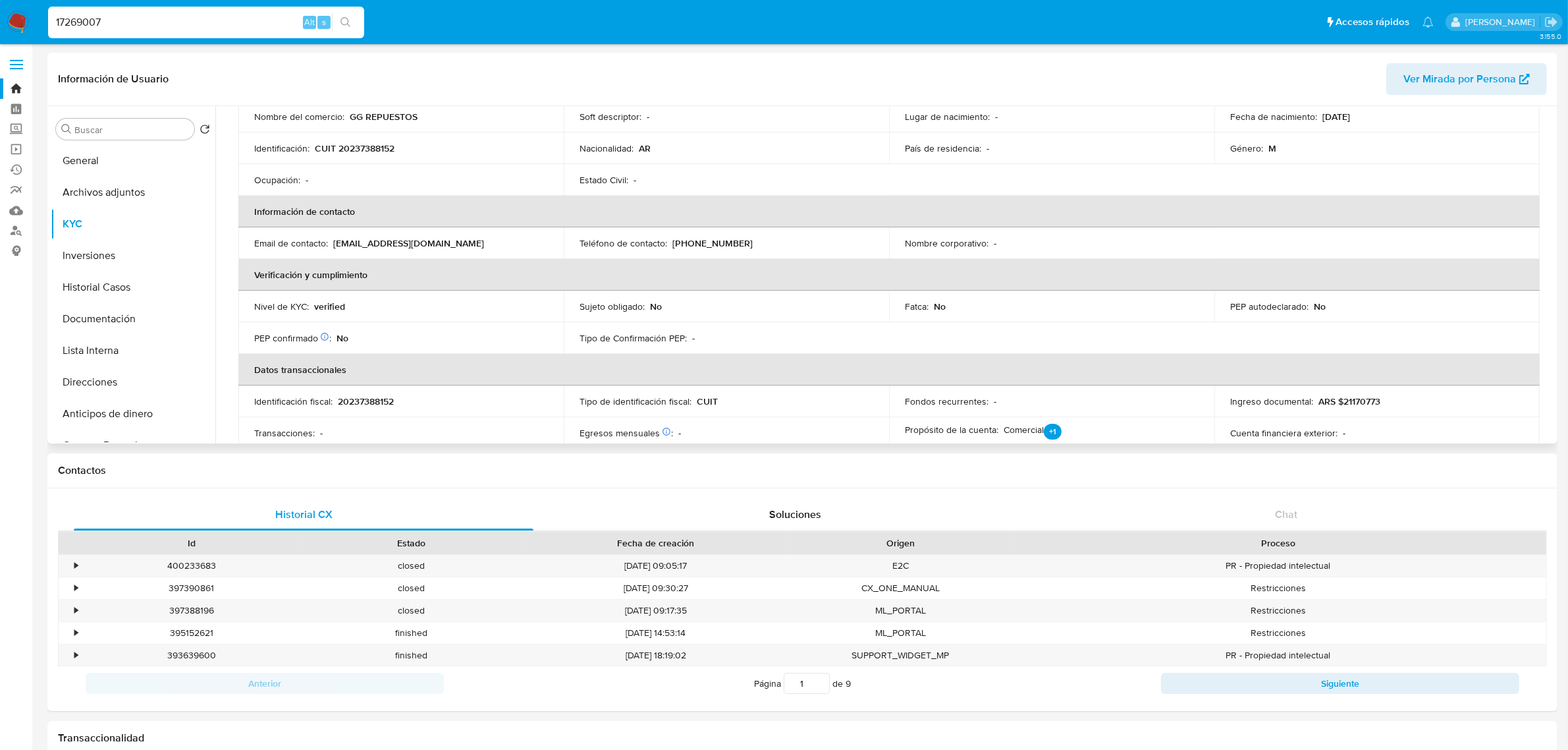
scroll to position [0, 0]
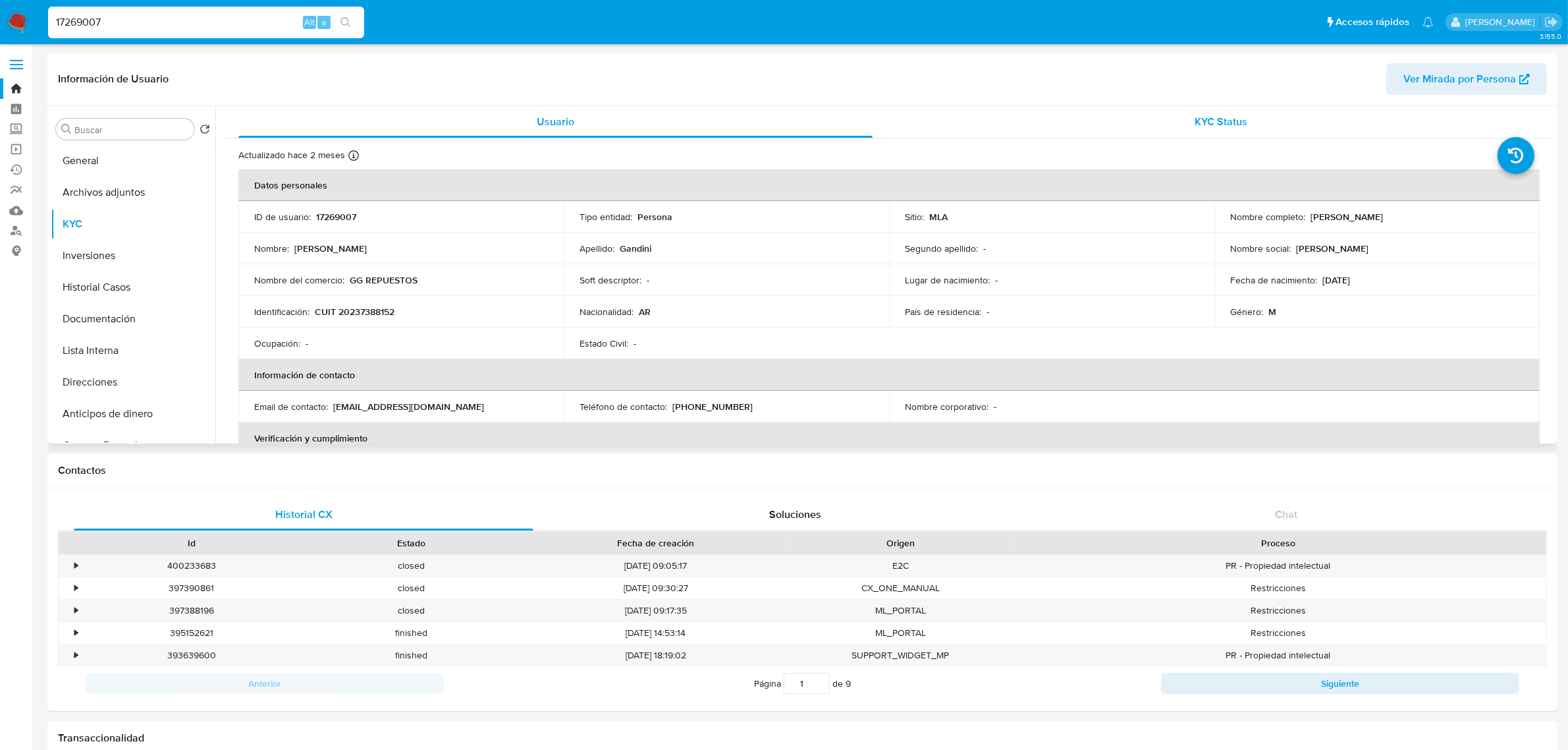
click at [1262, 112] on div "KYC Status" at bounding box center [1221, 121] width 634 height 32
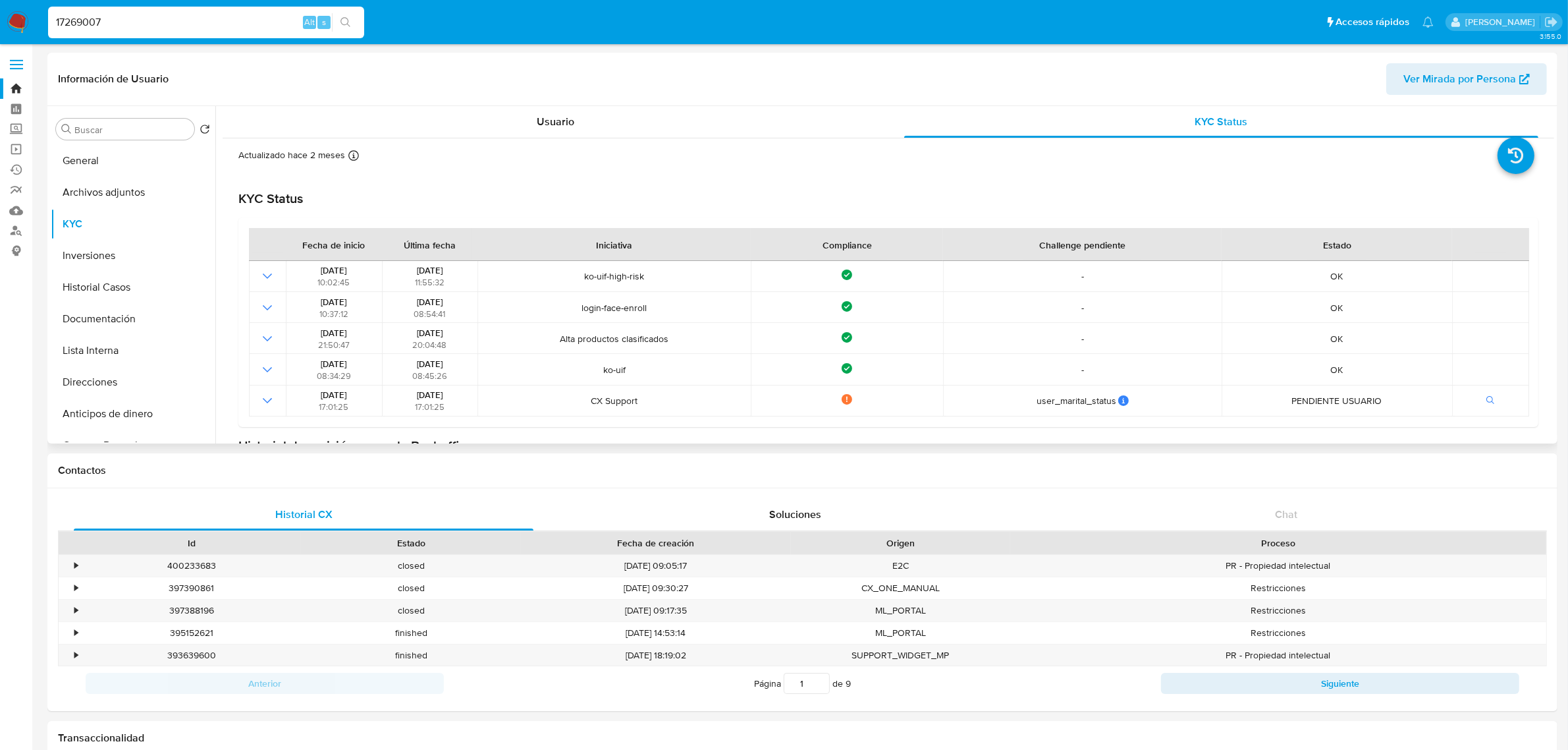
click at [535, 101] on div "Información de Usuario Ver Mirada por Persona" at bounding box center [802, 79] width 1510 height 53
click at [539, 110] on div "Usuario" at bounding box center [555, 121] width 634 height 32
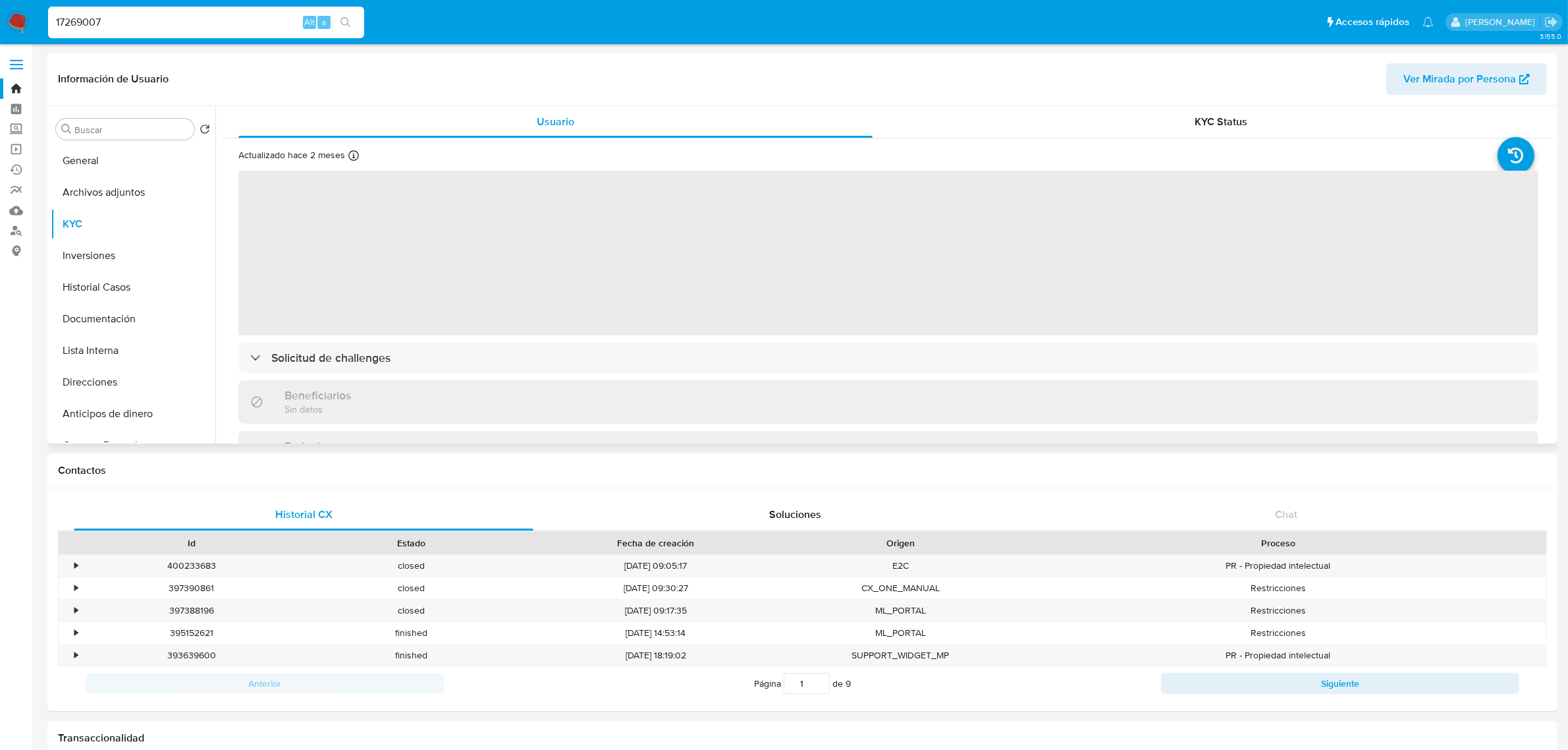
scroll to position [164, 0]
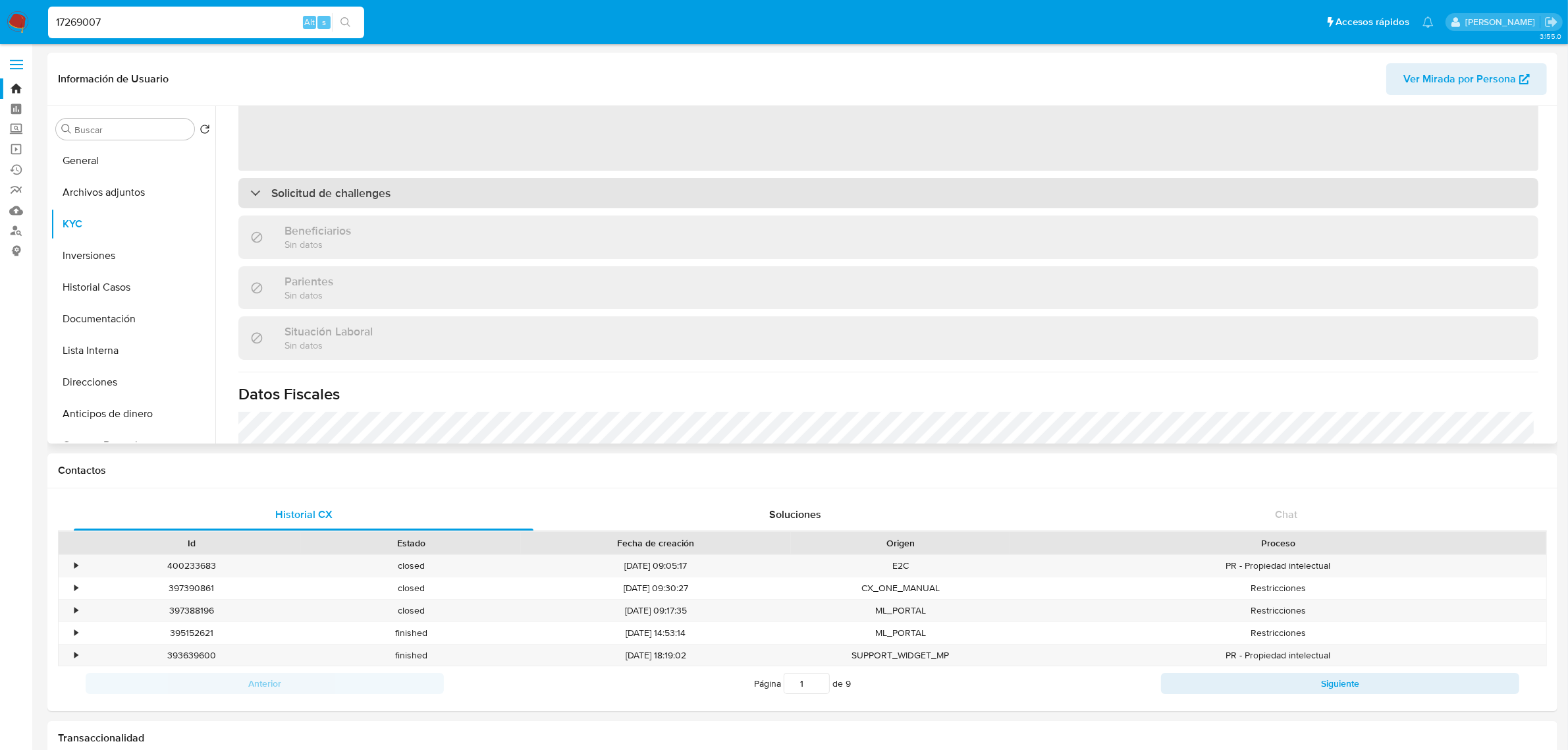
click at [340, 186] on h3 "Solicitud de challenges" at bounding box center [331, 193] width 119 height 15
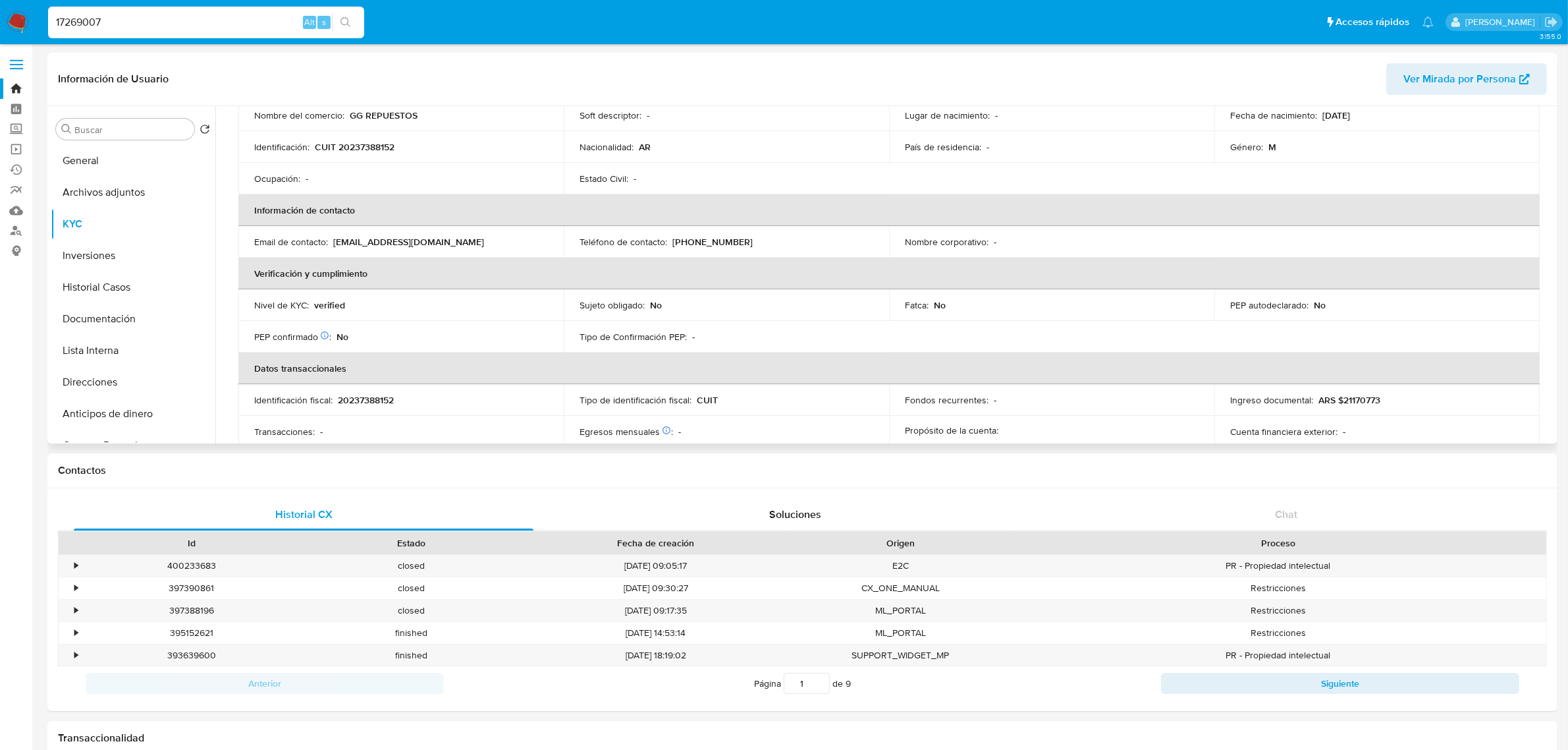
click at [122, 117] on div "Buscar Volver al orden por defecto General Archivos adjuntos KYC Inversiones Hi…" at bounding box center [133, 275] width 164 height 335
click at [117, 130] on input "Buscar" at bounding box center [132, 130] width 115 height 12
type input "FECHA"
click at [110, 185] on button "Fecha Compliant" at bounding box center [128, 192] width 154 height 32
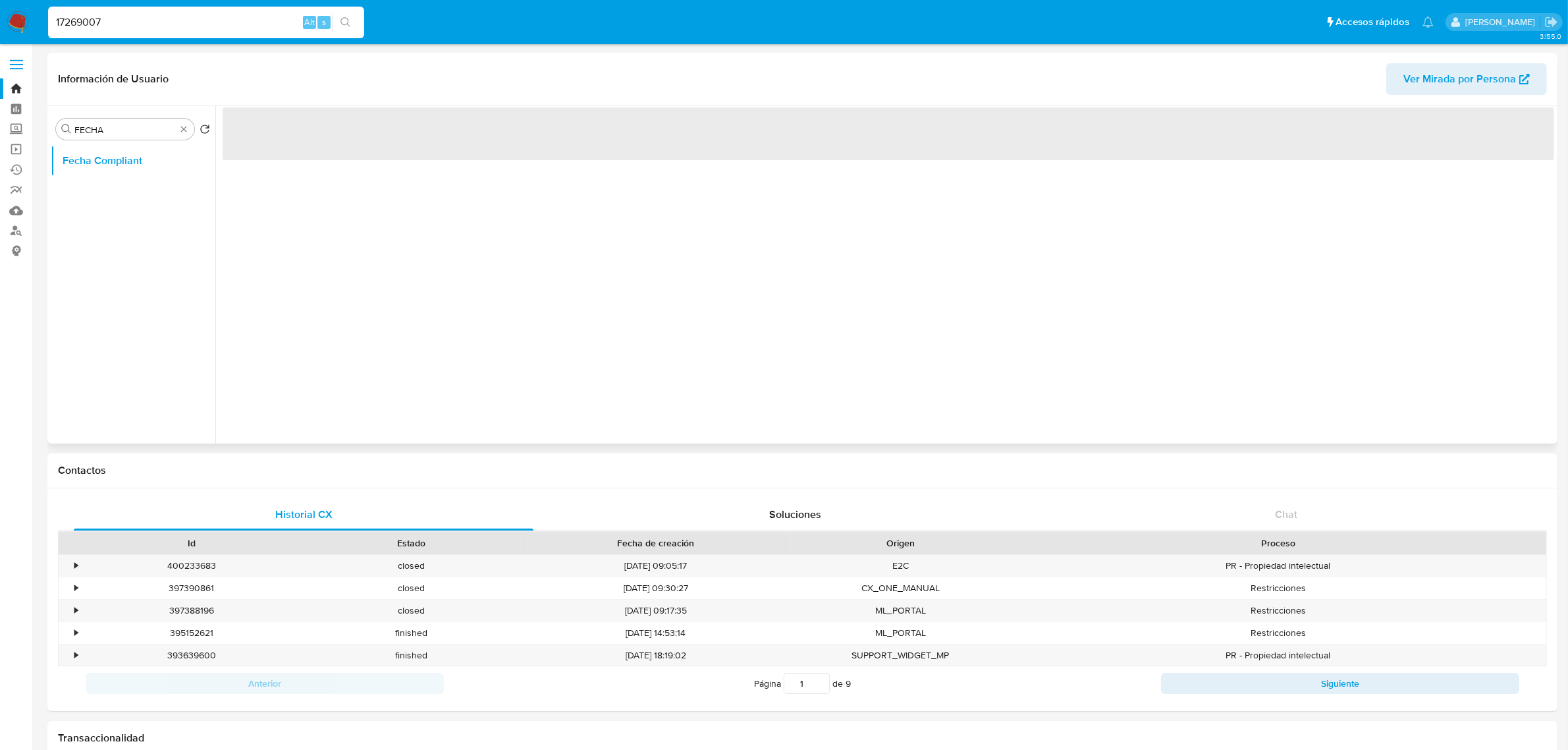
scroll to position [0, 0]
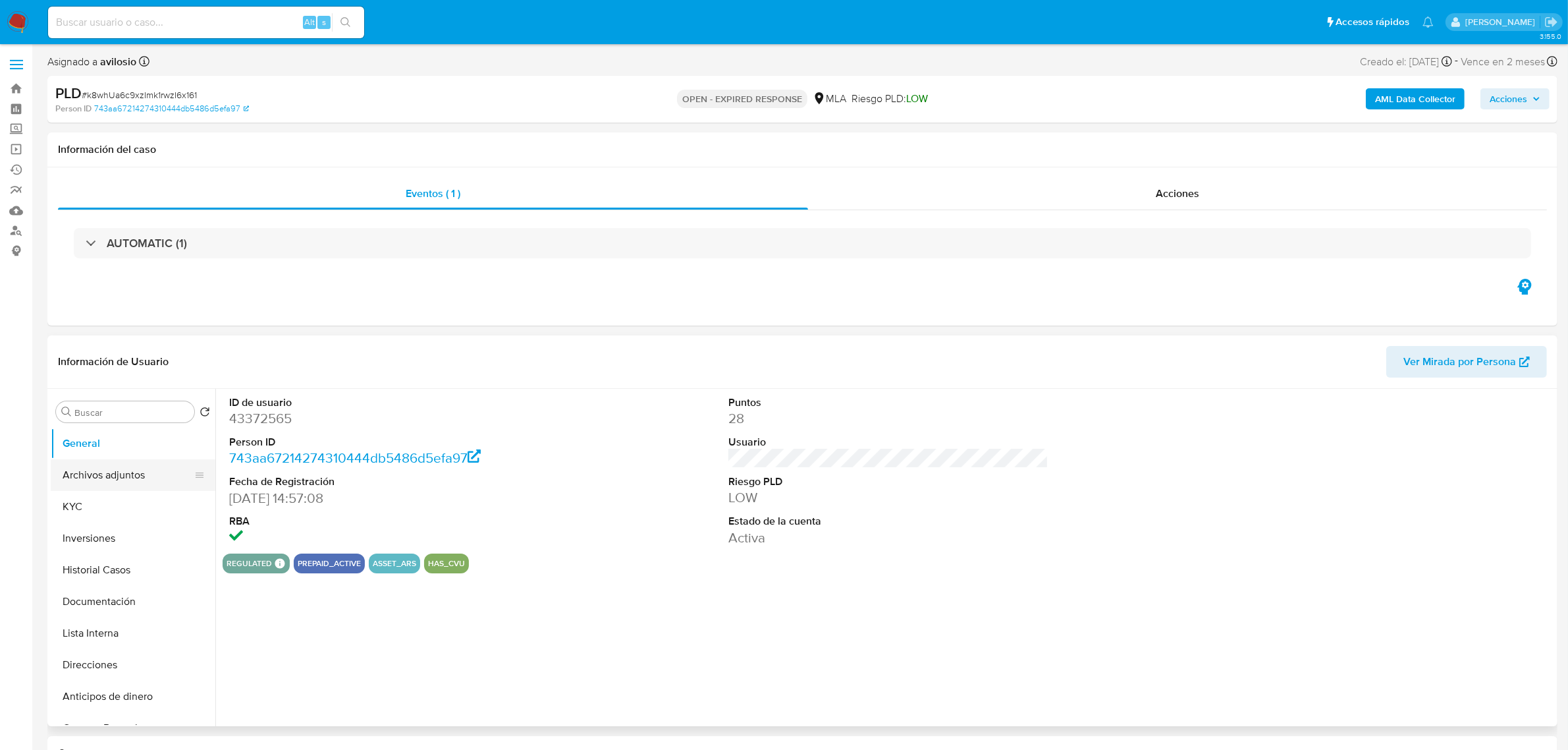
click at [112, 478] on button "Archivos adjuntos" at bounding box center [128, 475] width 154 height 32
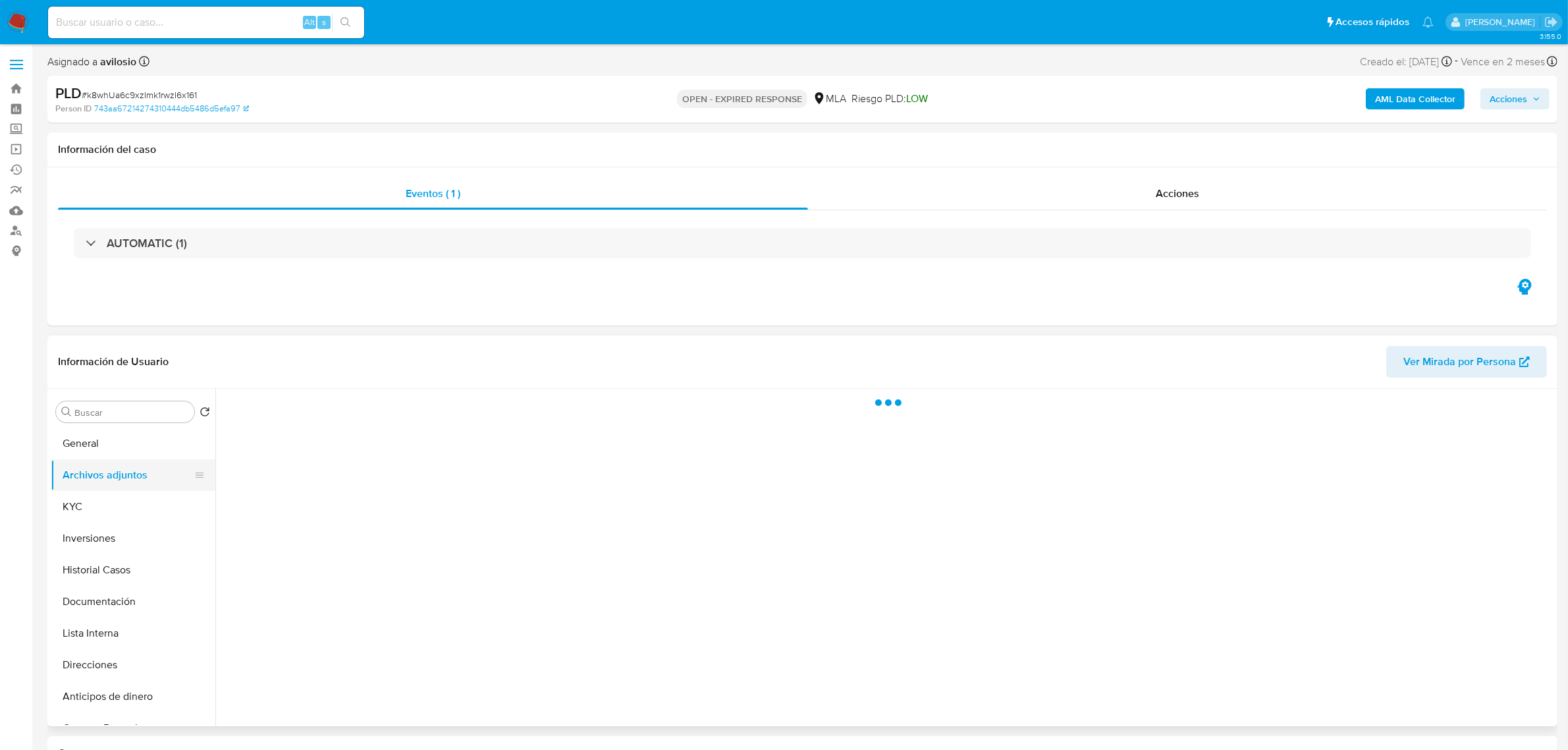
select select "10"
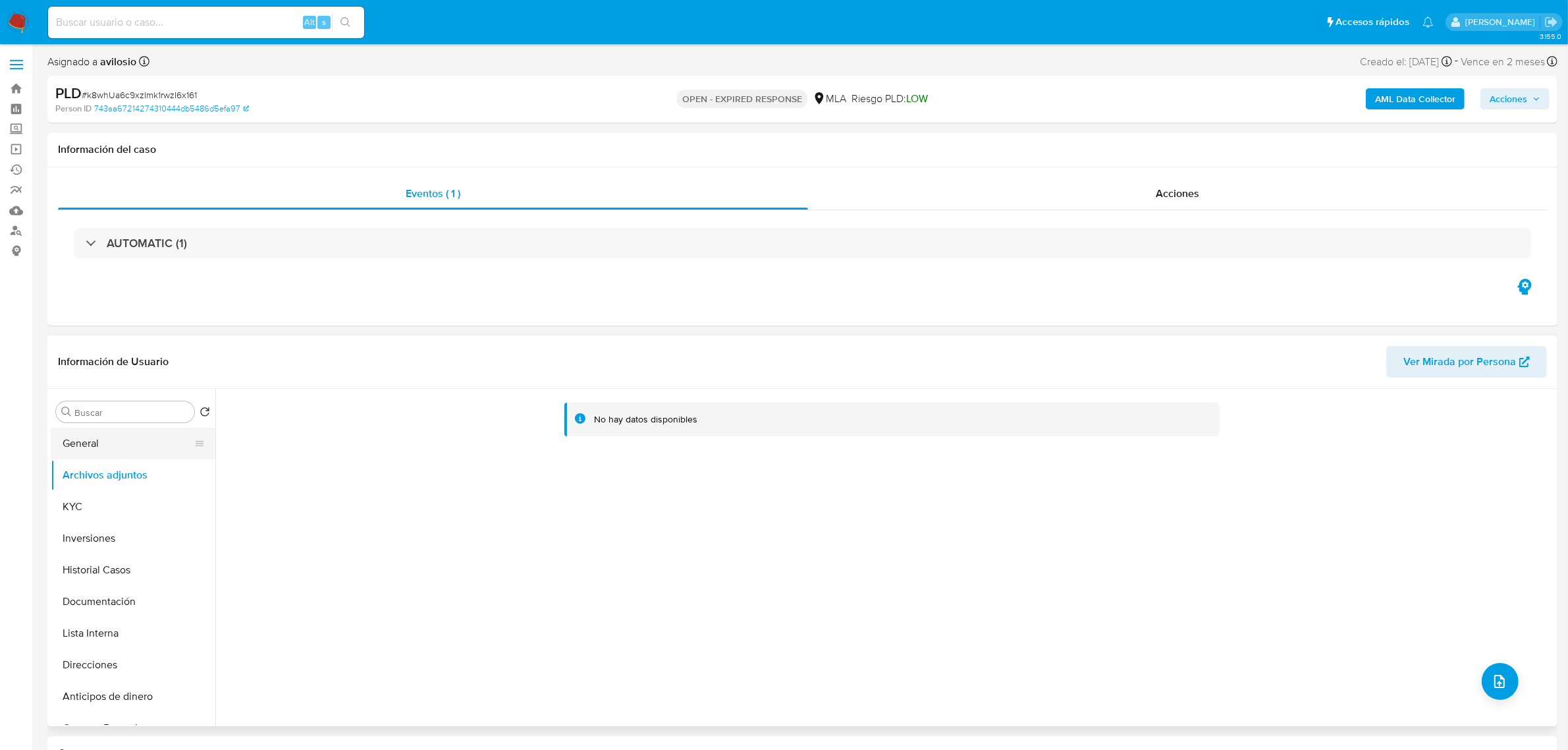
click at [98, 453] on button "General" at bounding box center [128, 443] width 154 height 32
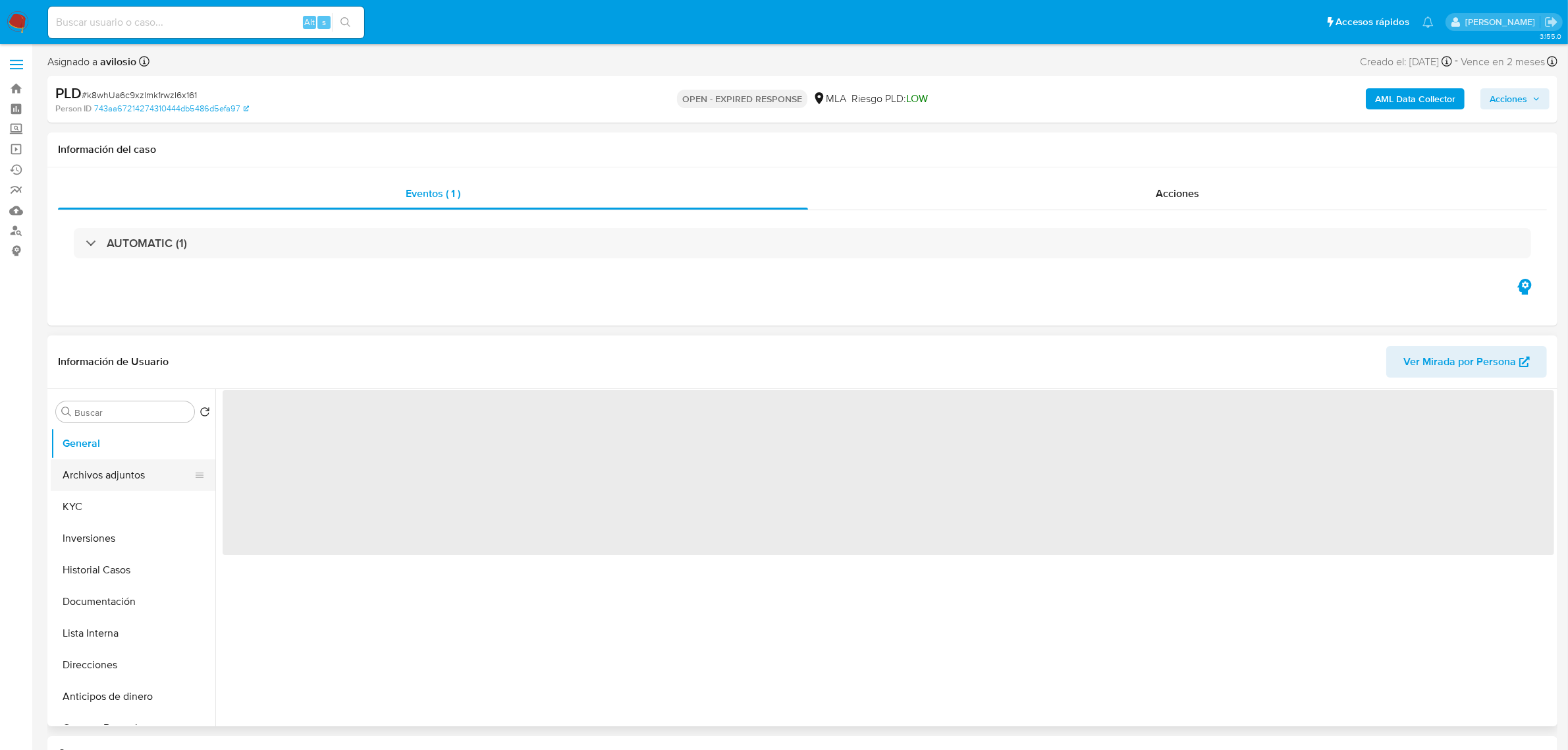
click at [119, 479] on button "Archivos adjuntos" at bounding box center [128, 475] width 154 height 32
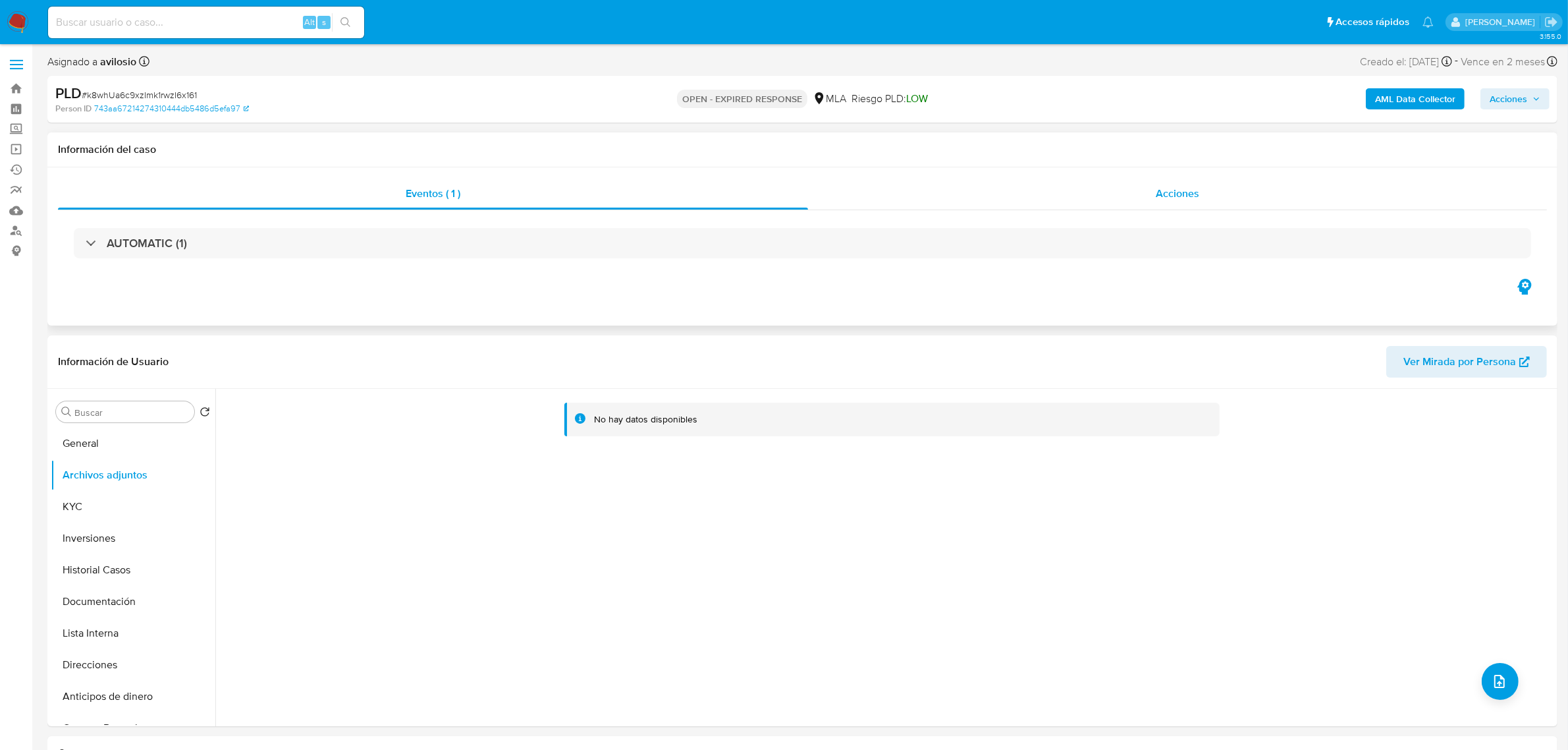
click at [1304, 202] on div "Acciones" at bounding box center [1177, 193] width 739 height 32
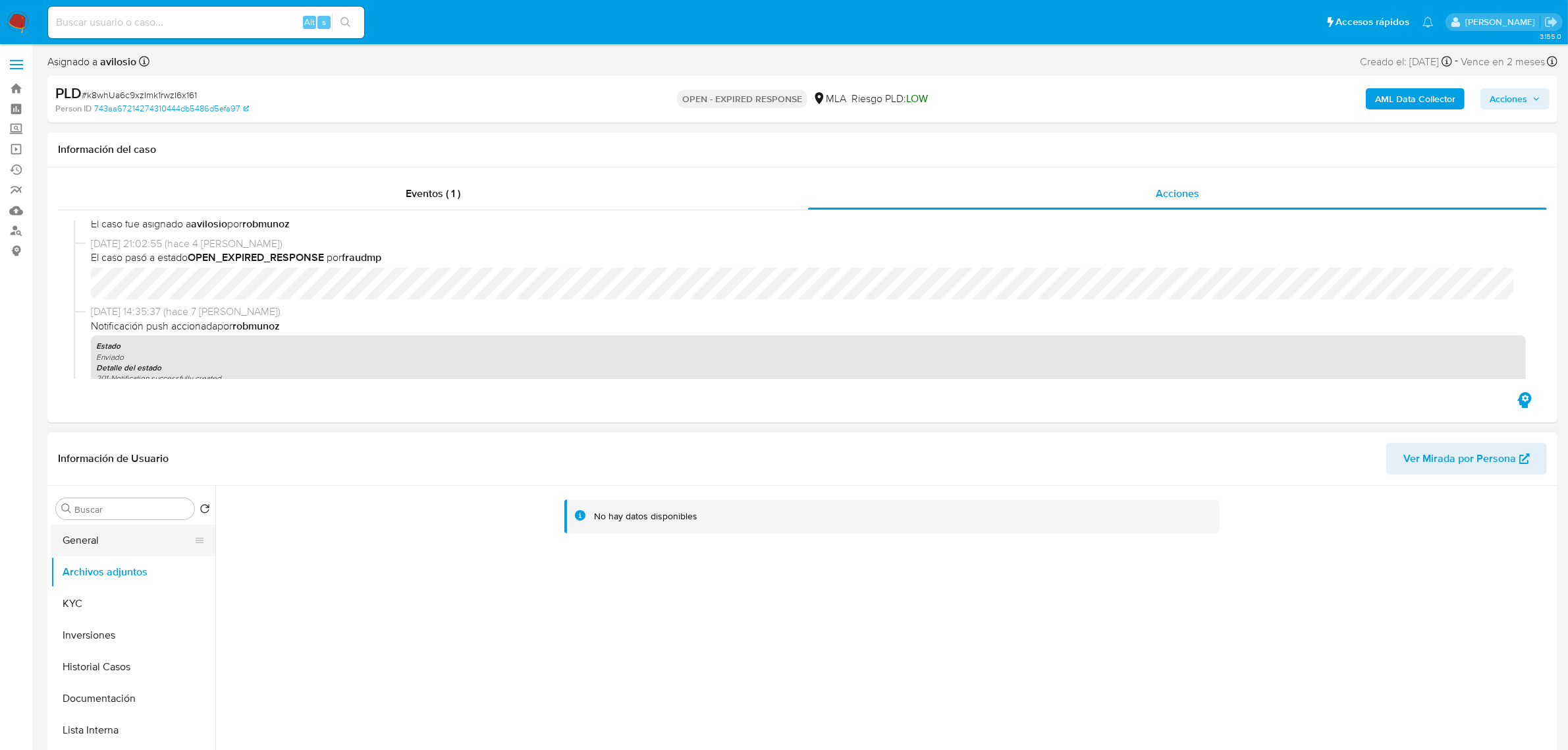
scroll to position [494, 0]
click at [121, 542] on button "General" at bounding box center [128, 540] width 154 height 32
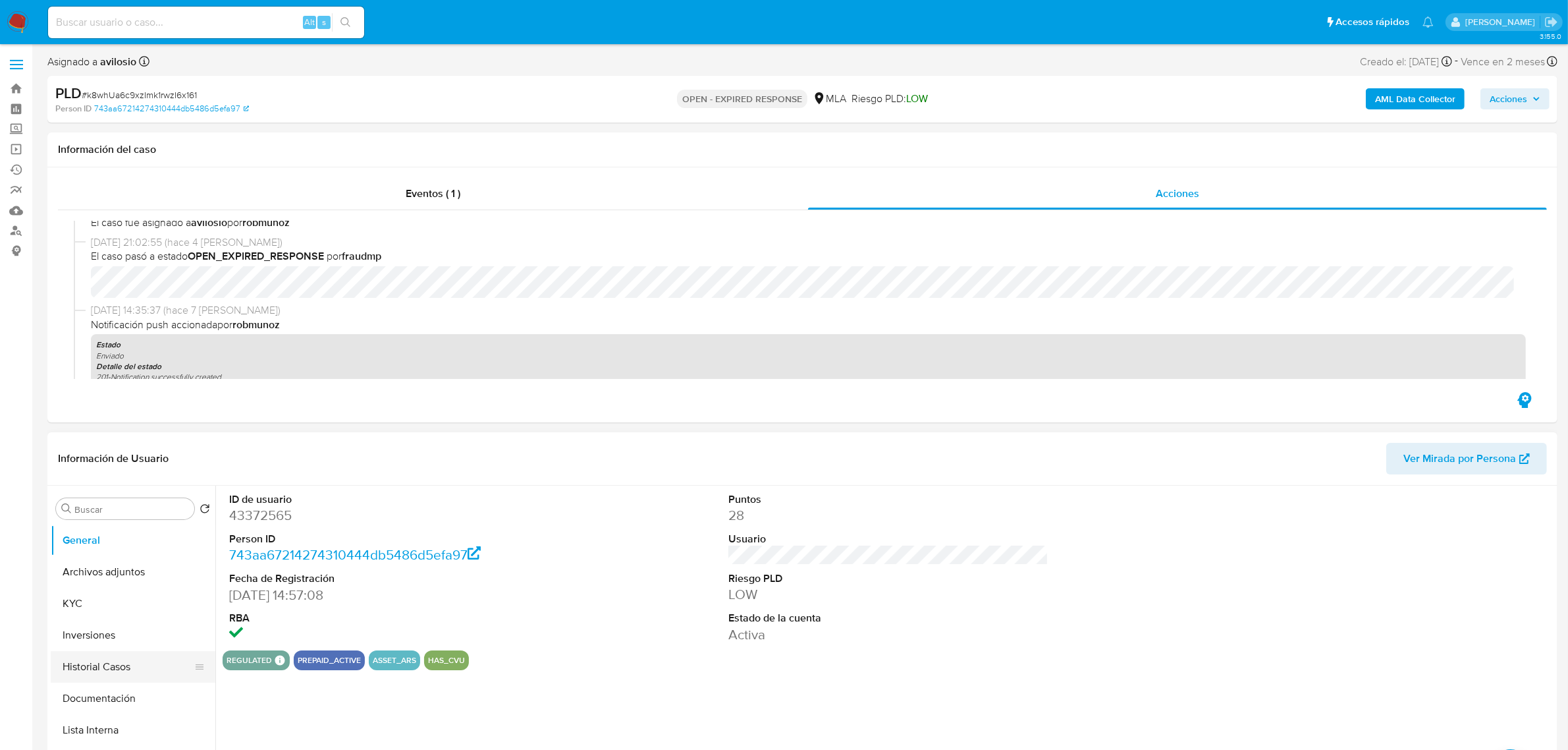
click at [115, 673] on button "Historial Casos" at bounding box center [128, 666] width 154 height 32
